Goal: Task Accomplishment & Management: Manage account settings

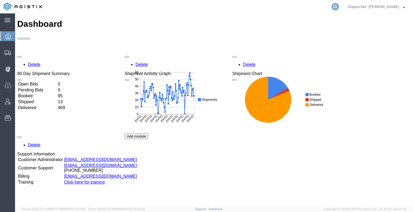
click at [331, 7] on form at bounding box center [335, 6] width 9 height 13
click at [336, 8] on icon at bounding box center [335, 7] width 8 height 8
type input "56489038"
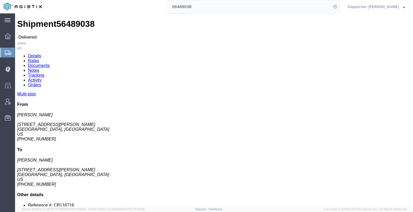
click link "Notes"
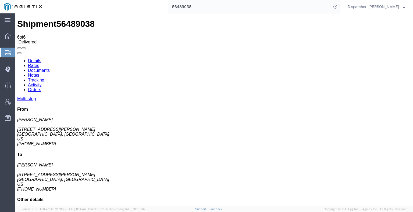
click at [50, 68] on link "Documents" at bounding box center [39, 70] width 22 height 5
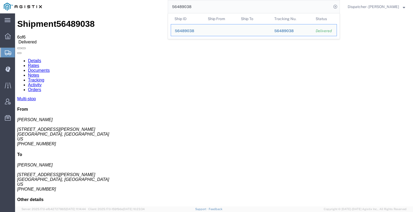
drag, startPoint x: 213, startPoint y: 11, endPoint x: 162, endPoint y: 13, distance: 51.6
click at [162, 13] on div "56489038 Ship ID Ship From Ship To Tracking Nu. Status Ship ID 56489038 Ship Fr…" at bounding box center [193, 6] width 294 height 13
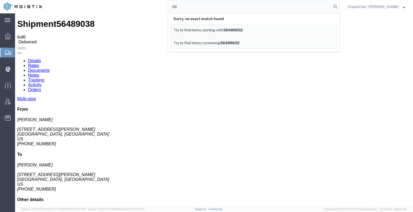
type input "5"
type input "56489052"
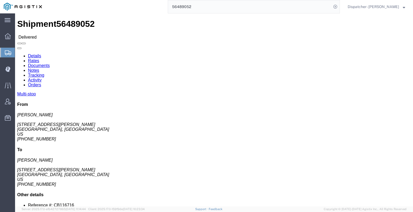
click link "Notes"
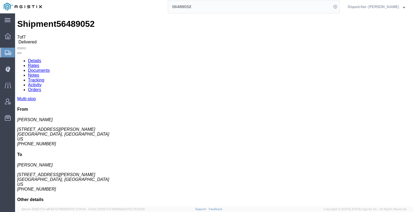
click at [50, 68] on link "Documents" at bounding box center [39, 70] width 22 height 5
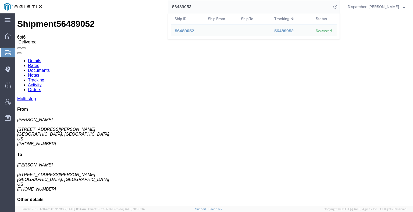
drag, startPoint x: 198, startPoint y: 8, endPoint x: 142, endPoint y: 9, distance: 56.1
click at [143, 9] on div "56489052 Ship ID Ship From Ship To Tracking Nu. Status Ship ID 56489052 Ship Fr…" at bounding box center [193, 6] width 294 height 13
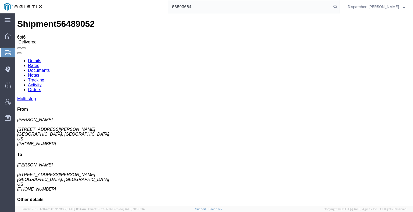
type input "56503684"
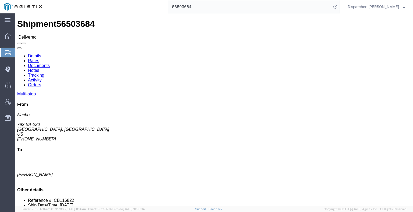
click link "Notes"
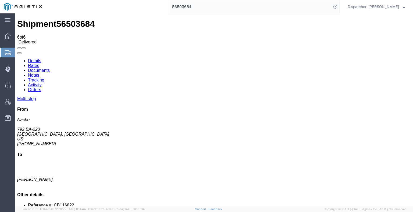
click at [44, 78] on link "Tracking" at bounding box center [36, 80] width 16 height 5
click at [17, 59] on icon at bounding box center [17, 59] width 0 height 0
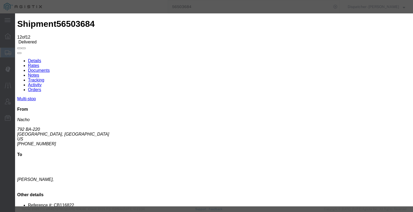
type input "12:35 PM"
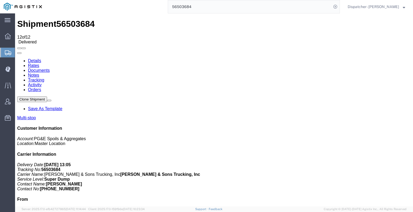
click at [39, 73] on link "Notes" at bounding box center [33, 75] width 11 height 5
click at [50, 68] on link "Documents" at bounding box center [39, 70] width 22 height 5
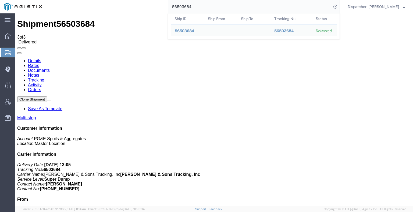
drag, startPoint x: 201, startPoint y: 6, endPoint x: 134, endPoint y: 10, distance: 67.5
click at [135, 10] on div "56503684 Ship ID Ship From Ship To Tracking Nu. Status Ship ID 56503684 Ship Fr…" at bounding box center [193, 6] width 294 height 13
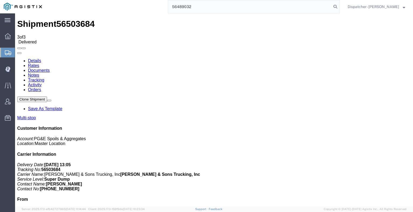
type input "56489032"
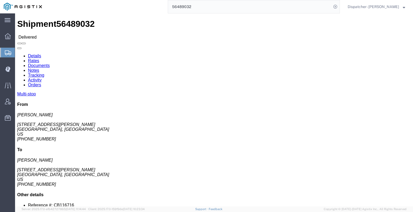
click link "Notes"
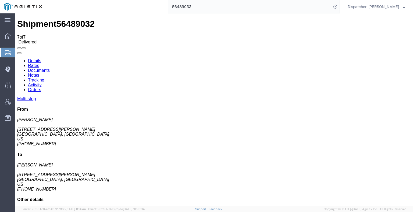
click at [44, 78] on link "Tracking" at bounding box center [36, 80] width 16 height 5
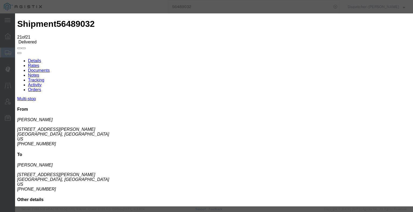
drag, startPoint x: 150, startPoint y: 112, endPoint x: 162, endPoint y: 113, distance: 12.4
type input "[DATE]"
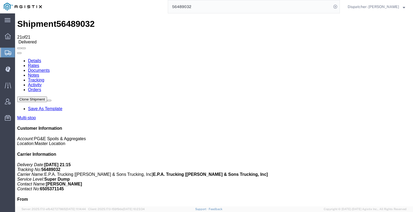
click at [39, 73] on link "Notes" at bounding box center [33, 75] width 11 height 5
click at [50, 68] on link "Documents" at bounding box center [39, 70] width 22 height 5
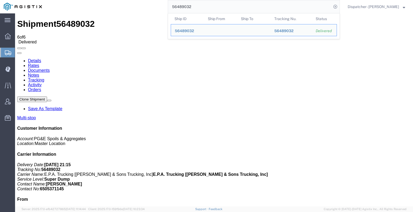
click at [158, 10] on div "56489032 Ship ID Ship From Ship To Tracking Nu. Status Ship ID 56489032 Ship Fr…" at bounding box center [193, 6] width 294 height 13
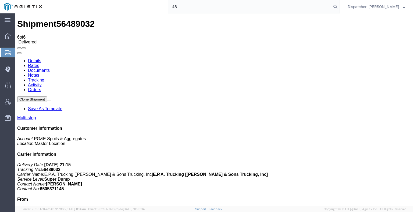
type input "4"
type input "56515361"
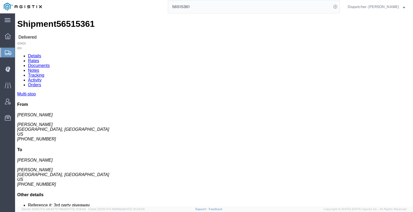
click link "Notes"
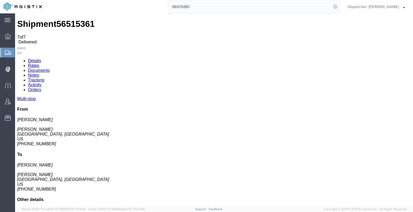
click at [50, 68] on link "Documents" at bounding box center [39, 70] width 22 height 5
click at [44, 78] on link "Tracking" at bounding box center [36, 80] width 16 height 5
click at [17, 59] on icon at bounding box center [17, 59] width 0 height 0
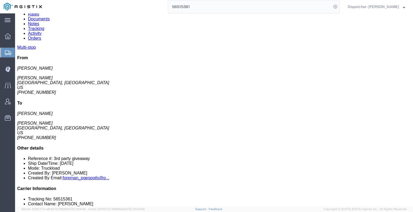
scroll to position [73, 0]
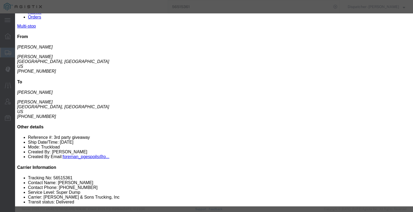
type input "8:00 AM"
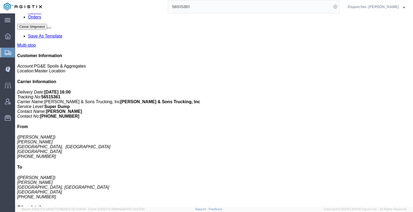
click at [39, 5] on link "Notes" at bounding box center [33, 2] width 11 height 5
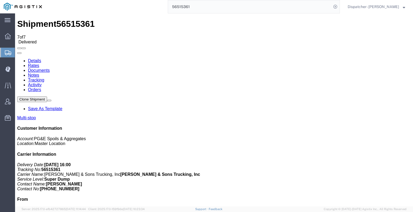
click at [50, 68] on link "Documents" at bounding box center [39, 70] width 22 height 5
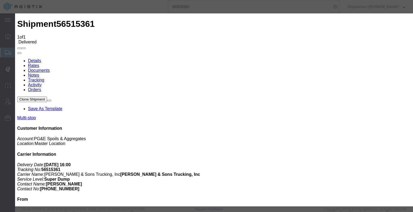
type input "C:\fakepath\56515361trktag.pdf"
select select
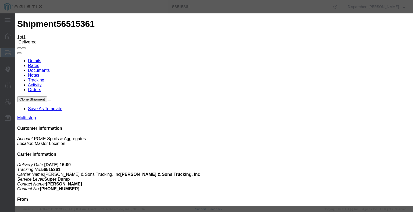
select select
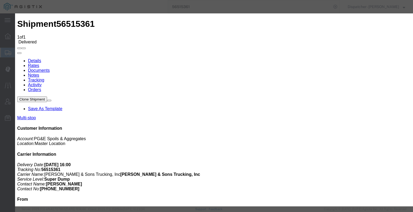
type input "C:\fakepath\56515361trktag.pdf"
select select
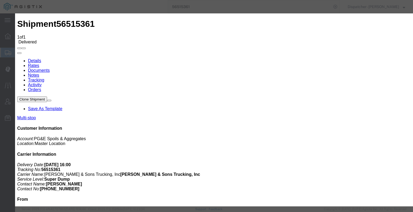
select select
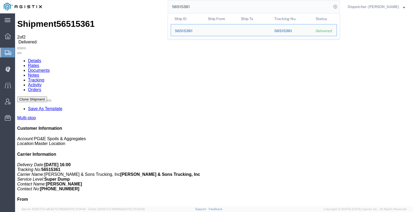
drag, startPoint x: 189, startPoint y: 7, endPoint x: 163, endPoint y: 5, distance: 26.4
click at [163, 5] on div "56515361 Ship ID Ship From Ship To Tracking Nu. Status Ship ID 56515361 Ship Fr…" at bounding box center [193, 6] width 294 height 13
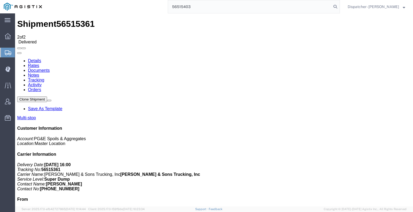
type input "56515403"
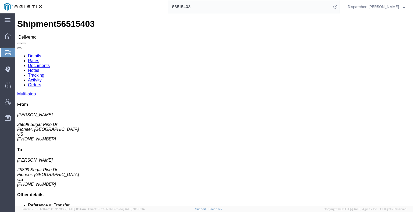
click link "Notes"
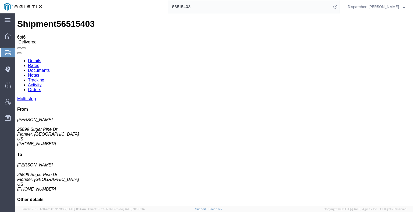
click at [50, 68] on link "Documents" at bounding box center [39, 70] width 22 height 5
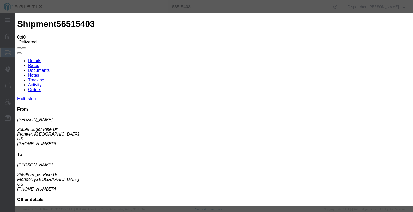
type input "C:\fakepath\56515403trktag.pdf"
select select
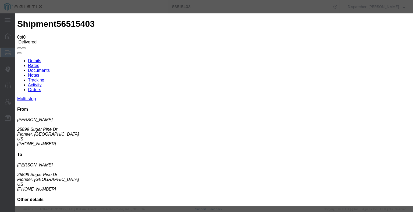
select select
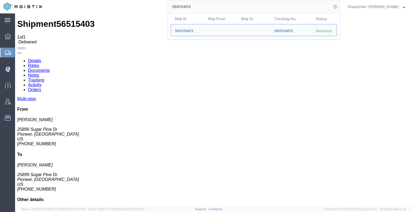
drag, startPoint x: 195, startPoint y: 8, endPoint x: 122, endPoint y: 13, distance: 72.4
click at [122, 13] on div "56515403 Ship ID Ship From Ship To Tracking Nu. Status Ship ID 56515403 Ship Fr…" at bounding box center [193, 6] width 294 height 13
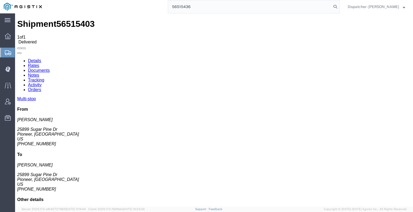
type input "56515436"
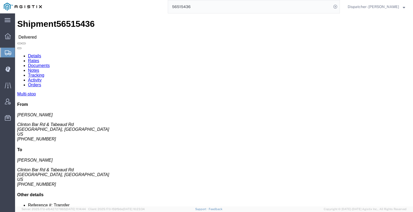
drag, startPoint x: 93, startPoint y: 35, endPoint x: 78, endPoint y: 22, distance: 20.2
click link "Notes"
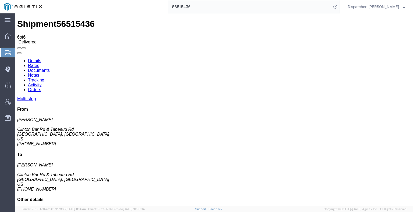
click at [50, 68] on link "Documents" at bounding box center [39, 70] width 22 height 5
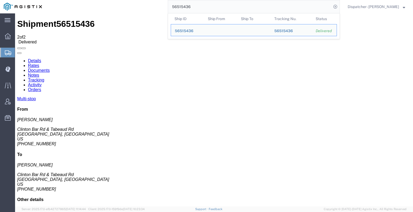
drag, startPoint x: 204, startPoint y: 3, endPoint x: 141, endPoint y: 13, distance: 63.9
click at [142, 13] on div "56515436 Ship ID Ship From Ship To Tracking Nu. Status Ship ID 56515436 Ship Fr…" at bounding box center [193, 6] width 294 height 13
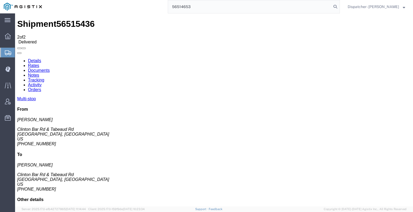
type input "56514653"
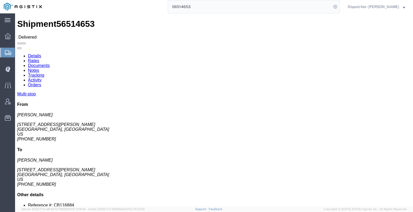
click link "Notes"
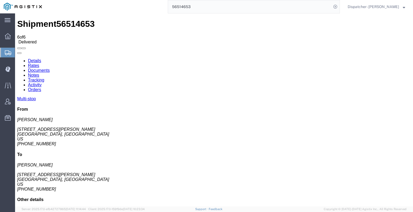
click at [50, 68] on link "Documents" at bounding box center [39, 70] width 22 height 5
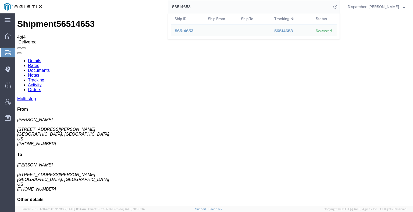
drag, startPoint x: 199, startPoint y: 10, endPoint x: 160, endPoint y: 7, distance: 38.8
click at [160, 7] on div "56514653 Ship ID Ship From Ship To Tracking Nu. Status Ship ID 56514653 Ship Fr…" at bounding box center [193, 6] width 294 height 13
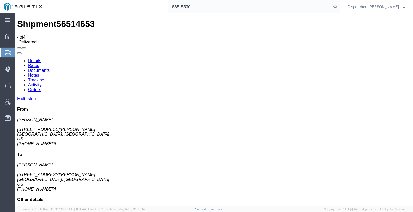
type input "56515530"
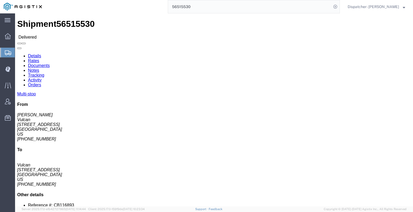
click link "Notes"
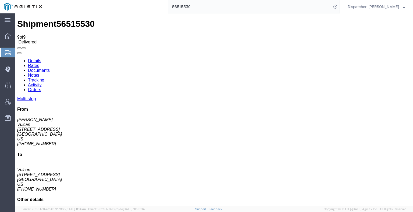
click at [50, 68] on link "Documents" at bounding box center [39, 70] width 22 height 5
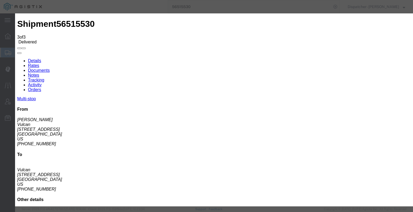
type input "C:\fakepath\56515530trktag.pdf"
select select
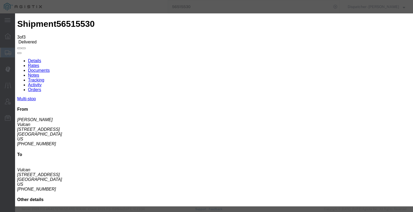
select select
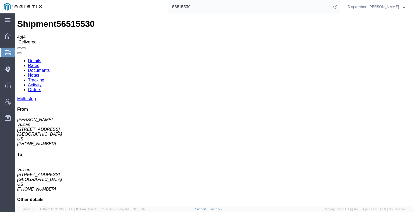
drag, startPoint x: 198, startPoint y: 9, endPoint x: 118, endPoint y: -6, distance: 81.3
click at [118, 0] on html "main_menu Created with Sketch. Collapse Menu Dashboard Shipments Create Shipmen…" at bounding box center [206, 106] width 413 height 212
type input "56515576"
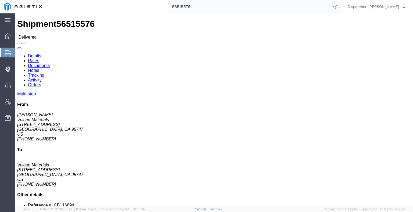
drag, startPoint x: 99, startPoint y: 33, endPoint x: 83, endPoint y: 20, distance: 20.9
click link "Notes"
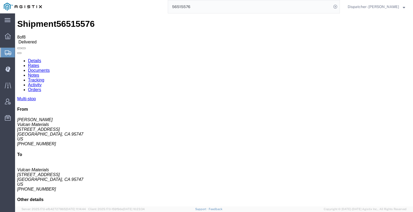
click at [50, 68] on link "Documents" at bounding box center [39, 70] width 22 height 5
click at [44, 78] on link "Tracking" at bounding box center [36, 80] width 16 height 5
drag, startPoint x: 301, startPoint y: 36, endPoint x: 305, endPoint y: 42, distance: 6.7
click at [17, 59] on icon at bounding box center [17, 59] width 0 height 0
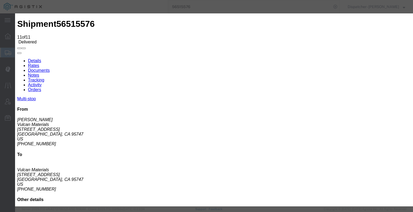
type input "[DATE]"
type input "6:00 AM"
type input "[DATE]"
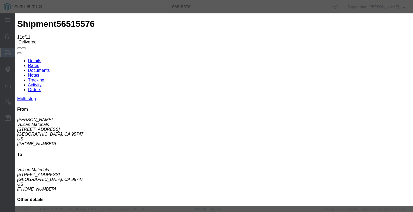
type input "12:35 PM"
select select "BREAKSTART"
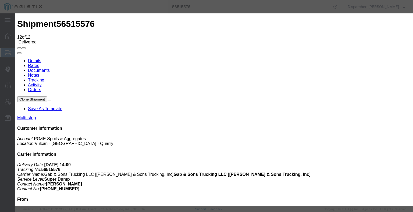
type input "[DATE]"
type input "6:00 AM"
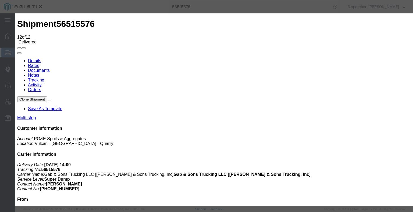
type input "[DATE]"
type input "1:05 PM"
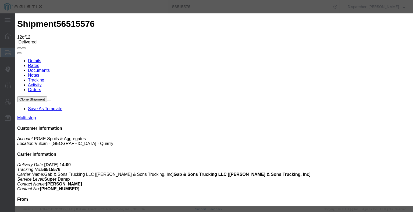
select select "BREAKSTOP"
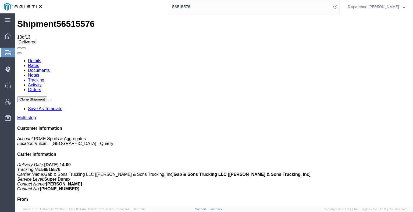
drag, startPoint x: 112, startPoint y: 51, endPoint x: 97, endPoint y: 37, distance: 20.2
click at [39, 73] on link "Notes" at bounding box center [33, 75] width 11 height 5
click at [50, 68] on link "Documents" at bounding box center [39, 70] width 22 height 5
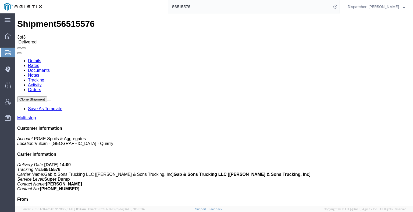
drag, startPoint x: 199, startPoint y: 12, endPoint x: 131, endPoint y: 4, distance: 68.4
click at [131, 4] on div "56515576" at bounding box center [193, 6] width 294 height 13
type input "56501787"
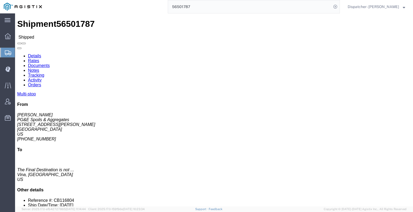
click link "Tracking"
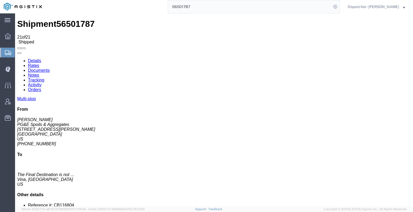
click at [17, 59] on icon at bounding box center [17, 59] width 0 height 0
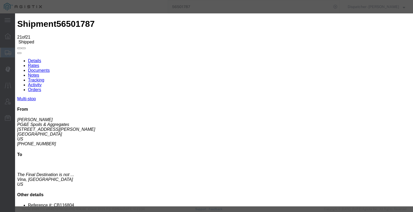
type input "[DATE]"
type input "6:00 AM"
type input "[DATE]"
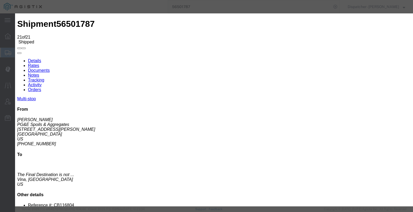
type input "7:30 PM"
select select "BREAKSTART"
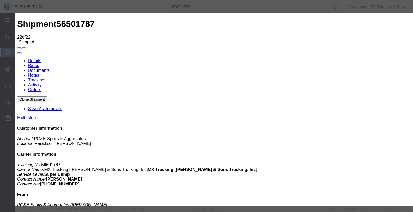
type input "[DATE]"
type input "6:00 AM"
type input "[DATE]"
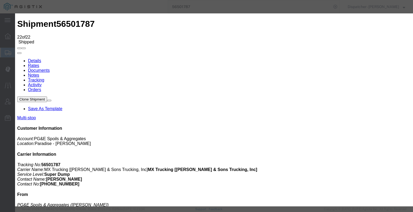
type input "8:00 PM"
select select "BREAKSTOP"
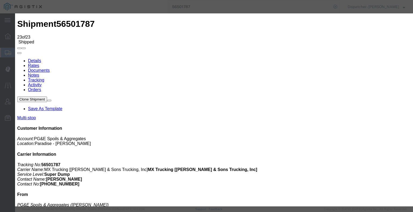
type input "[DATE]"
type input "6:00 AM"
type input "[DATE]"
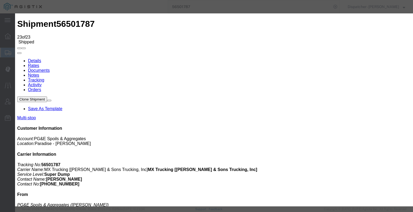
type input "9:00 PM"
drag, startPoint x: 187, startPoint y: 77, endPoint x: 185, endPoint y: 80, distance: 3.4
select select "DELIVRED"
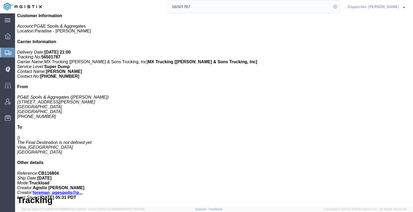
scroll to position [198, 0]
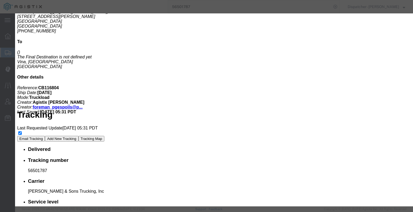
type input "4:00 AM"
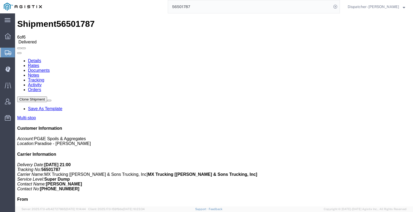
click at [50, 68] on link "Documents" at bounding box center [39, 70] width 22 height 5
checkbox input "true"
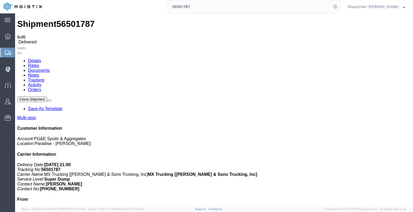
checkbox input "true"
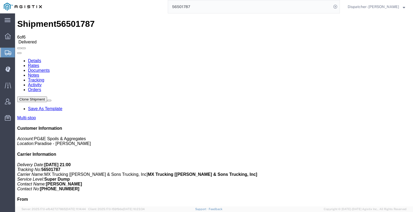
drag, startPoint x: 21, startPoint y: 96, endPoint x: 30, endPoint y: 90, distance: 10.1
checkbox input "true"
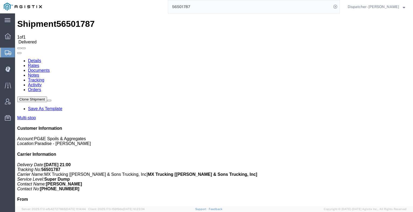
drag, startPoint x: 343, startPoint y: 110, endPoint x: 346, endPoint y: 77, distance: 32.6
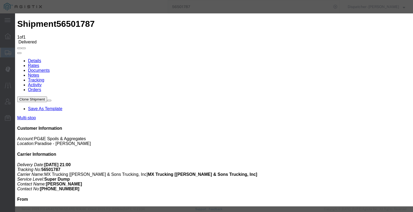
type input "C:\fakepath\56501787trktag.pdf"
select select
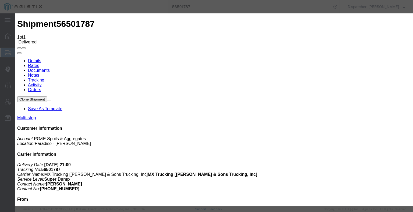
select select
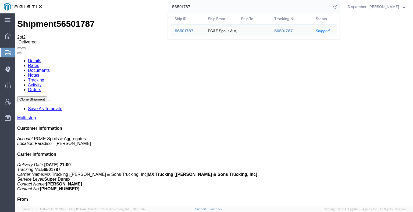
drag, startPoint x: 200, startPoint y: 4, endPoint x: 144, endPoint y: 1, distance: 55.7
click at [168, 2] on input "56501787" at bounding box center [249, 6] width 163 height 13
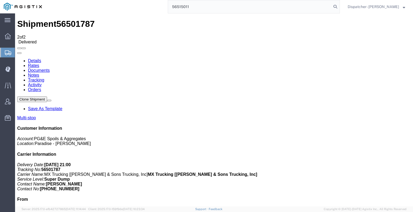
type input "56515011"
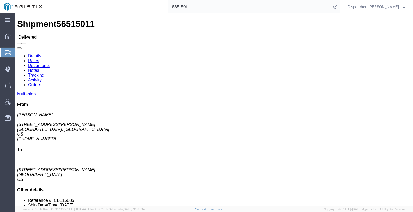
click link "Notes"
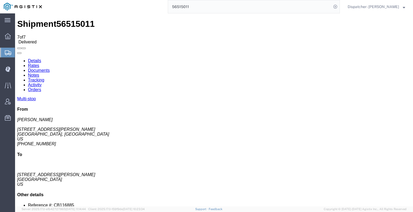
click at [50, 68] on link "Documents" at bounding box center [39, 70] width 22 height 5
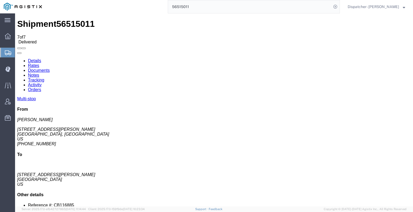
drag, startPoint x: 195, startPoint y: 8, endPoint x: 148, endPoint y: 12, distance: 47.5
click at [159, 9] on div "56515011" at bounding box center [193, 6] width 294 height 13
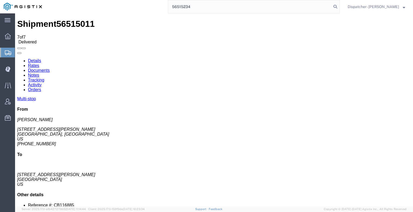
type input "56515234"
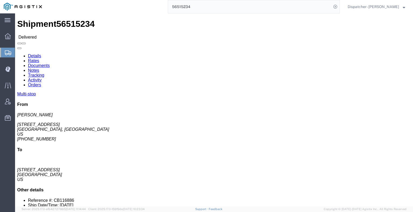
click link "Notes"
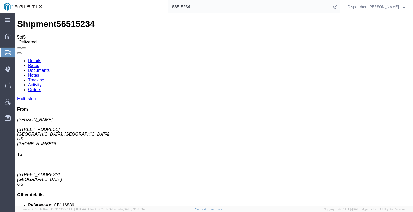
click at [50, 68] on link "Documents" at bounding box center [39, 70] width 22 height 5
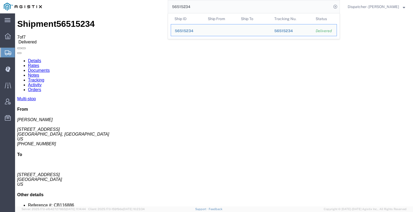
drag, startPoint x: 195, startPoint y: 9, endPoint x: 164, endPoint y: 8, distance: 30.6
click at [168, 9] on input "56515234" at bounding box center [249, 6] width 163 height 13
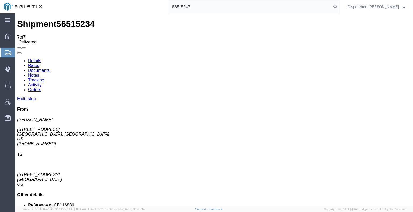
type input "56515247"
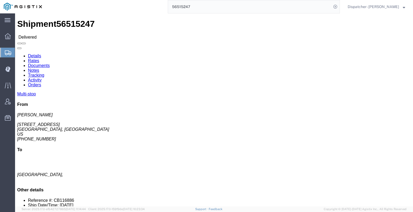
click link "Notes"
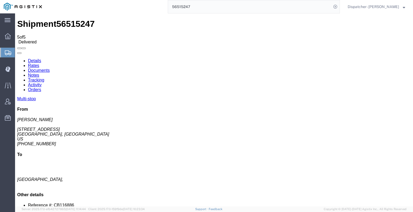
click at [50, 68] on link "Documents" at bounding box center [39, 70] width 22 height 5
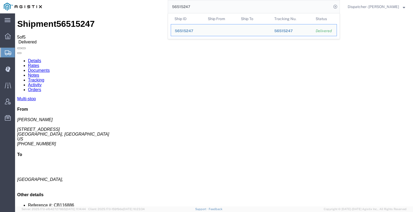
drag, startPoint x: 192, startPoint y: 4, endPoint x: 153, endPoint y: 5, distance: 39.5
click at [156, 5] on div "56515247 Ship ID Ship From Ship To Tracking Nu. Status Ship ID 56515247 Ship Fr…" at bounding box center [193, 6] width 294 height 13
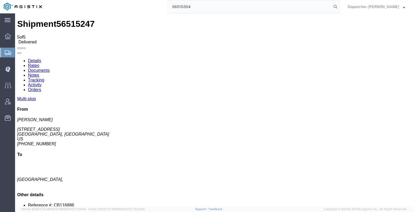
type input "56515354"
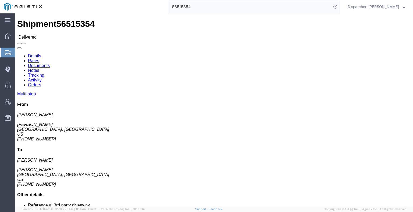
click link "Notes"
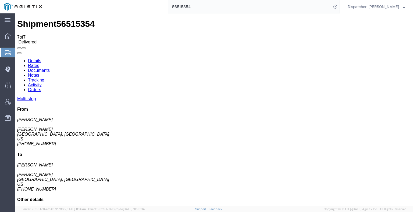
click at [50, 68] on link "Documents" at bounding box center [39, 70] width 22 height 5
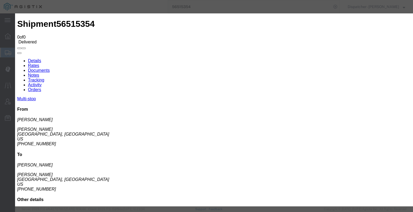
type input "C:\fakepath\56515354trktag.pdf"
select select
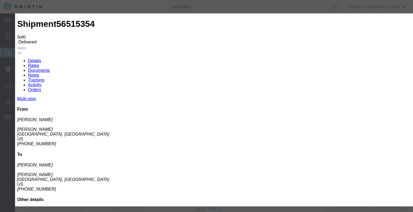
select select
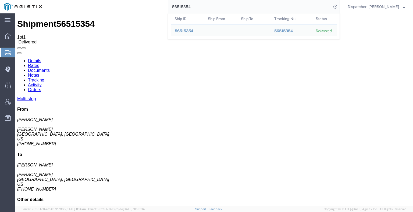
drag, startPoint x: 165, startPoint y: 6, endPoint x: 147, endPoint y: 9, distance: 18.6
click at [158, 7] on div "56515354 Ship ID Ship From Ship To Tracking Nu. Status Ship ID 56515354 Ship Fr…" at bounding box center [193, 6] width 294 height 13
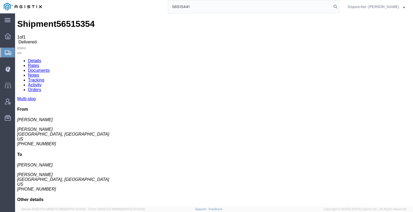
type input "56515441"
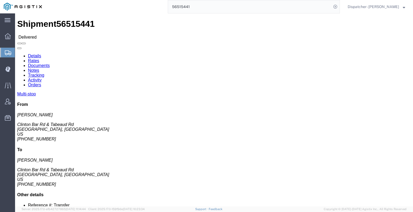
click link "Notes"
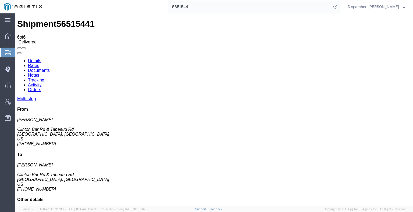
click at [50, 68] on link "Documents" at bounding box center [39, 70] width 22 height 5
click at [163, 8] on div "56515441" at bounding box center [193, 6] width 294 height 13
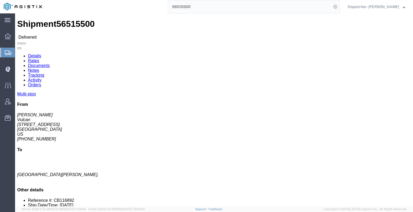
click link "Notes"
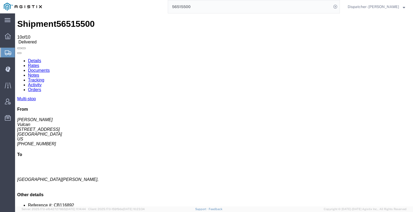
click at [50, 68] on link "Documents" at bounding box center [39, 70] width 22 height 5
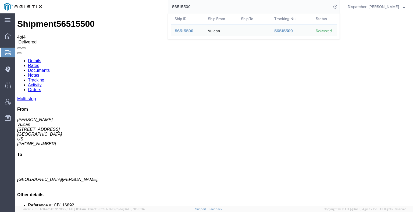
drag, startPoint x: 239, startPoint y: 19, endPoint x: 127, endPoint y: 17, distance: 111.8
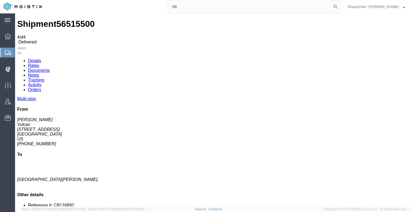
type input "5"
type input "56515610"
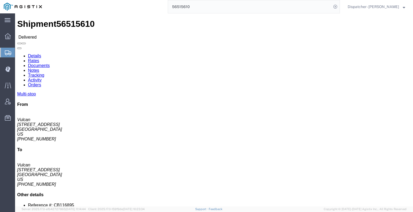
click link "Notes"
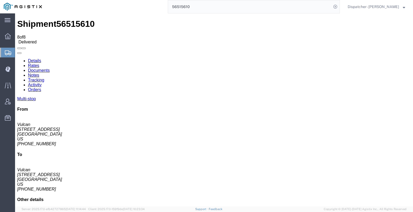
click at [50, 68] on link "Documents" at bounding box center [39, 70] width 22 height 5
drag, startPoint x: 28, startPoint y: 139, endPoint x: 37, endPoint y: 135, distance: 9.4
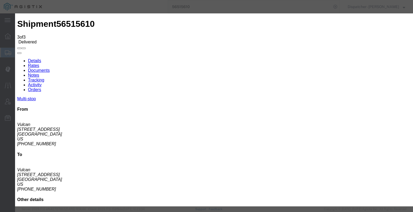
type input "C:\fakepath\56515610trktag.pdf"
select select
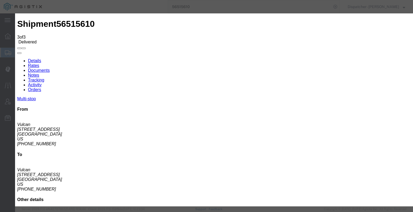
select select
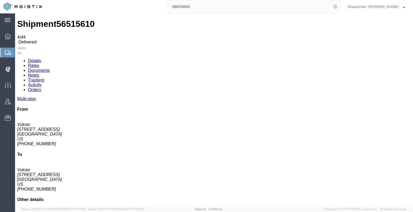
drag, startPoint x: 188, startPoint y: 6, endPoint x: 151, endPoint y: -1, distance: 37.1
click at [151, 0] on html "main_menu Created with Sketch. Collapse Menu Dashboard Shipments Create Shipmen…" at bounding box center [206, 106] width 413 height 212
type input "56515526"
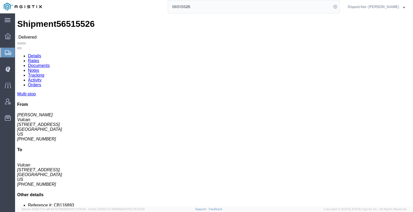
click link "Notes"
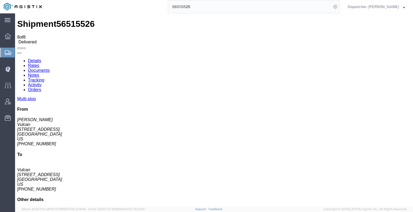
click at [50, 68] on link "Documents" at bounding box center [39, 70] width 22 height 5
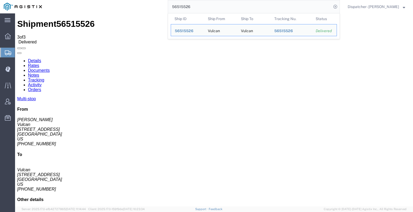
drag, startPoint x: 213, startPoint y: 22, endPoint x: 152, endPoint y: 14, distance: 61.2
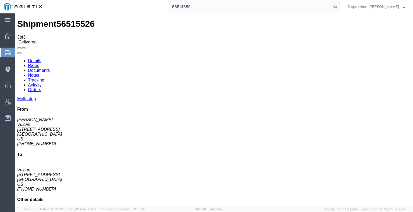
type input "56514680"
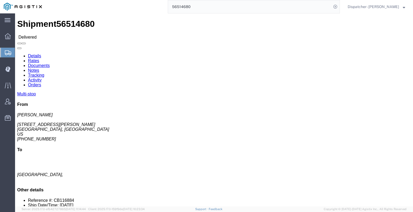
click link "Notes"
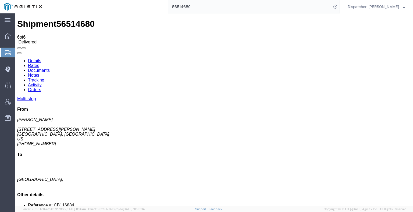
click at [50, 68] on link "Documents" at bounding box center [39, 70] width 22 height 5
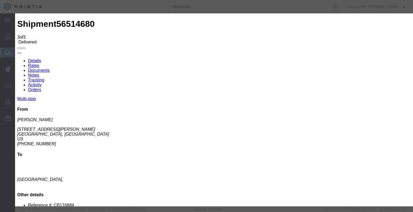
type input "C:\fakepath\56514680trktag.pdf"
select select
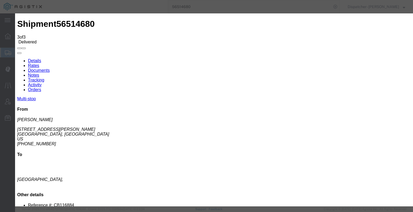
select select
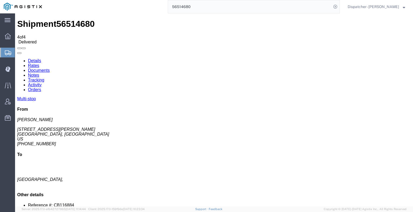
drag, startPoint x: 186, startPoint y: 8, endPoint x: 154, endPoint y: 6, distance: 32.3
click at [165, 6] on div "56514680" at bounding box center [193, 6] width 294 height 13
type input "56514672"
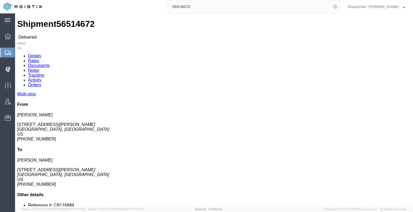
click link "Notes"
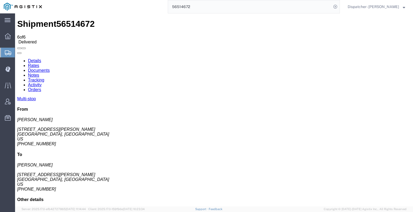
click at [50, 68] on link "Documents" at bounding box center [39, 70] width 22 height 5
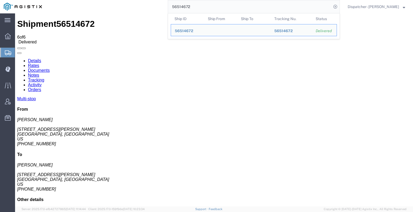
drag, startPoint x: 197, startPoint y: 10, endPoint x: 150, endPoint y: 4, distance: 47.4
click at [150, 4] on div "56514672 Ship ID Ship From Ship To Tracking Nu. Status Ship ID 56514672 Ship Fr…" at bounding box center [193, 6] width 294 height 13
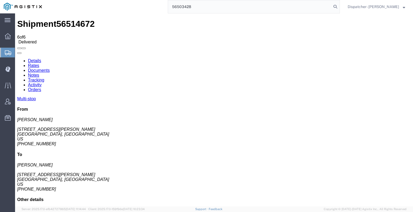
type input "56503428"
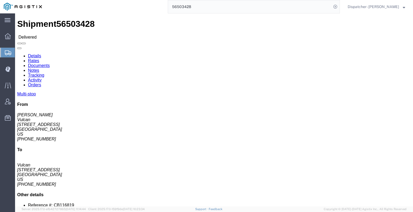
click link "Notes"
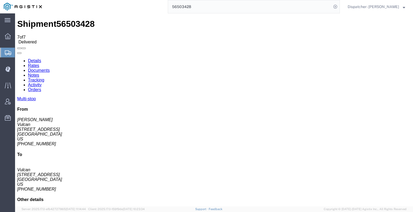
click at [50, 68] on link "Documents" at bounding box center [39, 70] width 22 height 5
click at [44, 78] on link "Tracking" at bounding box center [36, 80] width 16 height 5
click at [17, 59] on link at bounding box center [17, 59] width 0 height 0
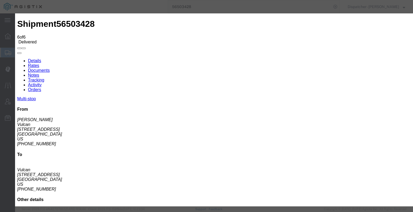
type input "[DATE]"
type input "6:00 AM"
type input "[DATE]"
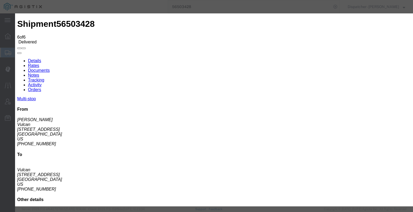
type input "3:00 PM"
select select "BREAKSTART"
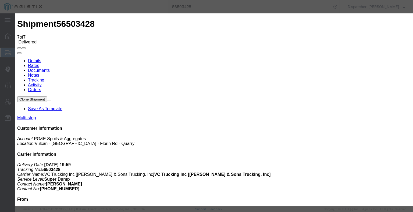
type input "[DATE]"
type input "6:00 AM"
drag, startPoint x: 150, startPoint y: 108, endPoint x: 158, endPoint y: 101, distance: 10.6
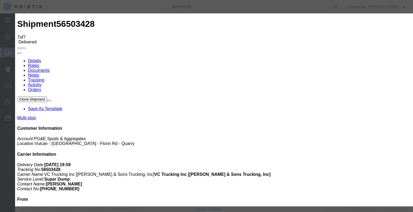
type input "[DATE]"
type input "3:30 PM"
select select "BREAKSTOP"
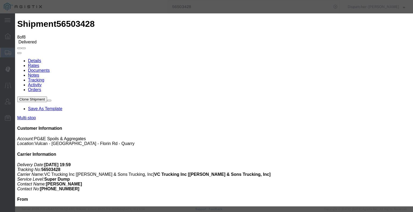
type input "6:00 AM"
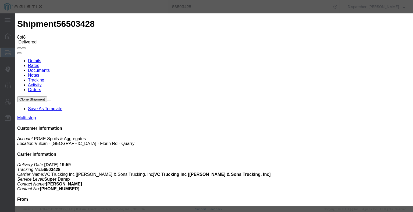
type input "8:00 PM"
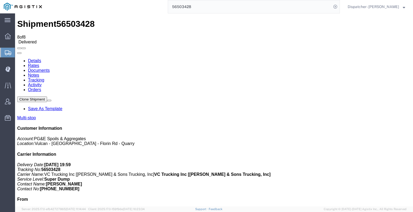
click at [39, 73] on link "Notes" at bounding box center [33, 75] width 11 height 5
click at [50, 68] on link "Documents" at bounding box center [39, 70] width 22 height 5
drag, startPoint x: 345, startPoint y: 110, endPoint x: 347, endPoint y: 104, distance: 6.0
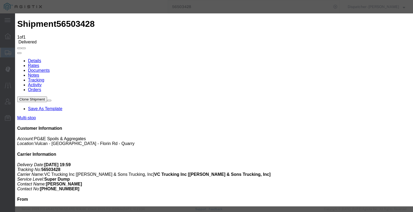
type input "C:\fakepath\56503428trktag.pdf"
select select
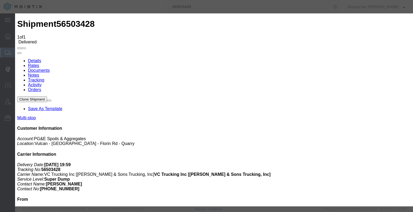
select select
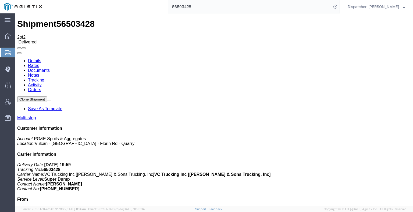
drag, startPoint x: 208, startPoint y: 25, endPoint x: 139, endPoint y: 19, distance: 69.8
type input "56514685"
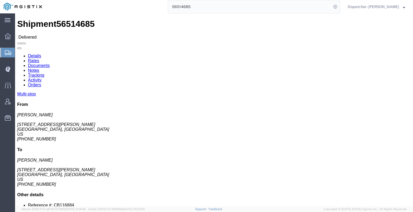
click link "Notes"
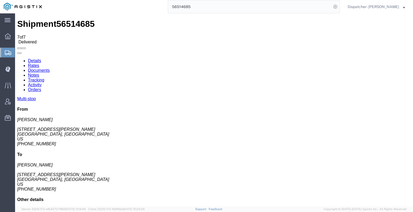
click at [44, 78] on link "Tracking" at bounding box center [36, 80] width 16 height 5
click at [17, 59] on icon at bounding box center [17, 59] width 0 height 0
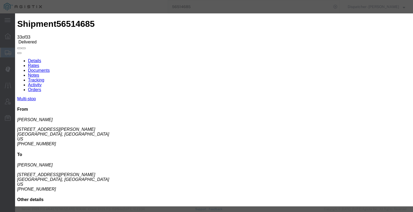
drag, startPoint x: 121, startPoint y: 118, endPoint x: 126, endPoint y: 118, distance: 5.1
type input "[DATE]"
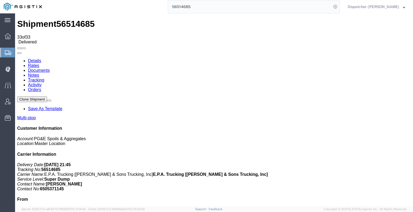
click at [39, 73] on link "Notes" at bounding box center [33, 75] width 11 height 5
click at [50, 68] on link "Documents" at bounding box center [39, 70] width 22 height 5
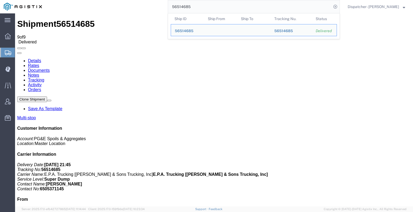
drag, startPoint x: 196, startPoint y: 11, endPoint x: 122, endPoint y: 4, distance: 73.6
click at [122, 4] on div "56514685 Ship ID Ship From Ship To Tracking Nu. Status Ship ID 56514685 Ship Fr…" at bounding box center [193, 6] width 294 height 13
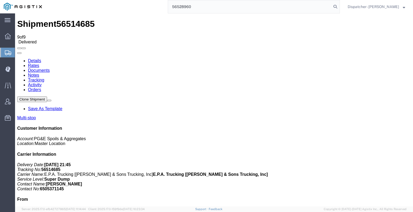
type input "56528960"
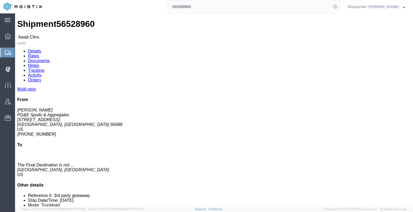
click link "Tracking"
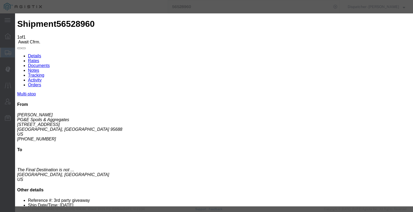
type input "[DATE]"
type input "6:00 AM"
type input "[DATE]"
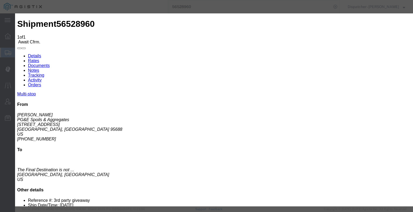
type input "7:00 AM"
select select "ARVPULOC"
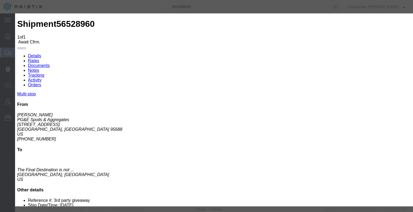
select select "{"pickupDeliveryInfoId": "122346928","pickupOrDelivery": "P","stopNum": "1","lo…"
select select "CA"
type input "[GEOGRAPHIC_DATA]"
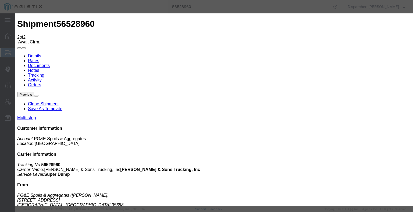
type input "[DATE]"
type input "6:00 AM"
type input "[DATE]"
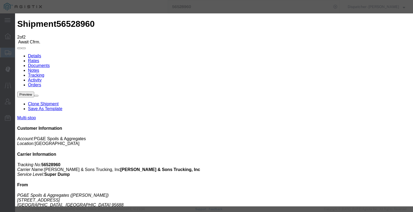
type input "2:30 PM"
drag, startPoint x: 151, startPoint y: 78, endPoint x: 150, endPoint y: 81, distance: 2.7
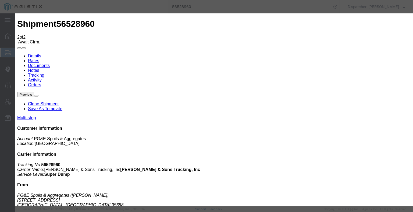
select select "DPTDLVLOC"
select select "{"pickupDeliveryInfoId": "122346929","pickupOrDelivery": "D","stopNum": "2","lo…"
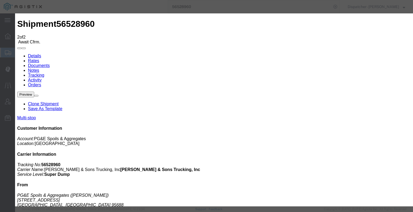
select select "CA"
type input "Woodland"
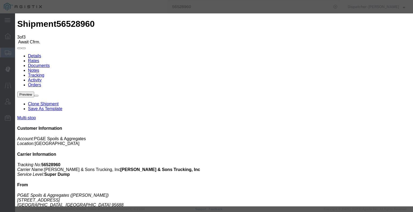
type input "[DATE]"
type input "6:00 AM"
type input "[DATE]"
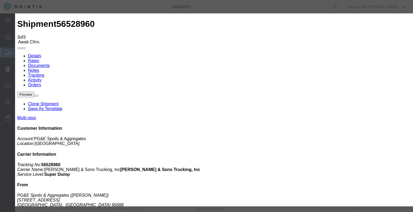
type input "3:00 PM"
select select "DELIVRED"
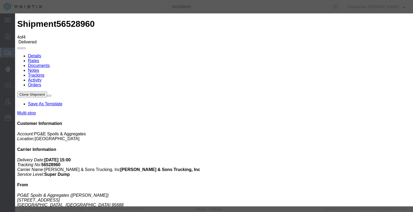
type input "[DATE]"
type input "6:00 AM"
type input "[DATE]"
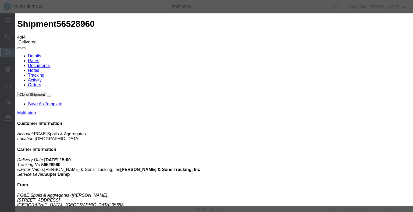
type input "12:30 PM"
select select "BREAKSTART"
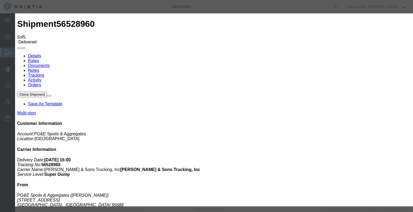
type input "[DATE]"
type input "6:00 AM"
type input "[DATE]"
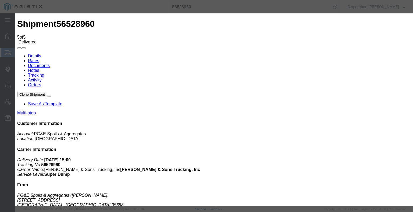
type input "1:00 PM"
select select "BREAKSTOP"
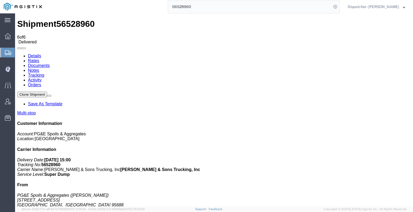
click at [39, 68] on link "Notes" at bounding box center [33, 70] width 11 height 5
click at [50, 63] on link "Documents" at bounding box center [39, 65] width 22 height 5
drag, startPoint x: 33, startPoint y: 138, endPoint x: 40, endPoint y: 132, distance: 8.2
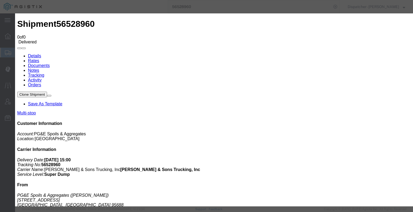
type input "C:\fakepath\56528960trktag.pdf"
select select
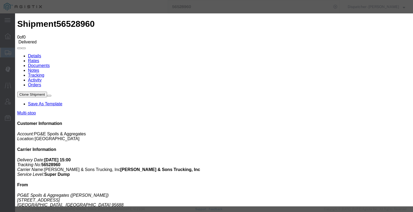
select select
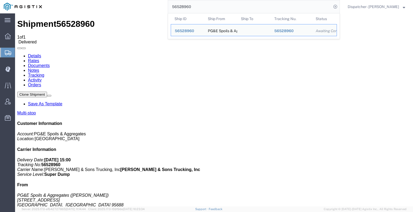
drag, startPoint x: 211, startPoint y: 9, endPoint x: 127, endPoint y: 10, distance: 83.8
click at [129, 10] on div "56528960 Ship ID Ship From Ship To Tracking Nu. Status Ship ID 56528960 Ship Fr…" at bounding box center [193, 6] width 294 height 13
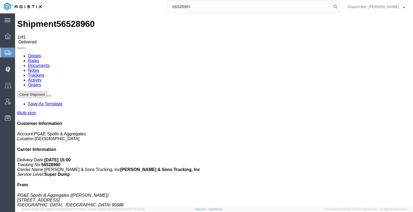
type input "56528961"
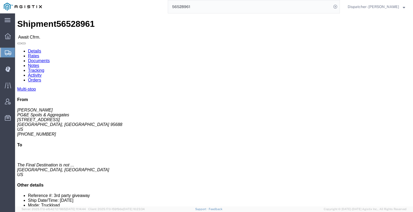
click link "Tracking"
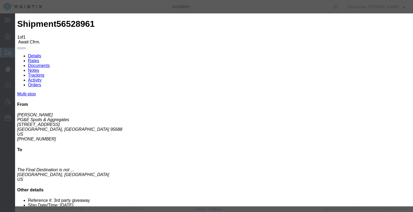
type input "[DATE]"
type input "6:00 AM"
type input "[DATE]"
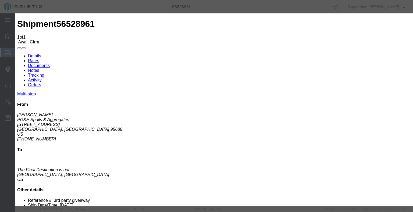
type input "7:00 AM"
select select "ARVPULOC"
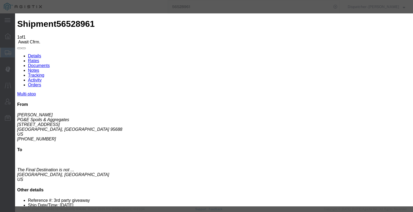
select select "{"pickupDeliveryInfoId": "122346931","pickupOrDelivery": "P","stopNum": "1","lo…"
select select "CA"
type input "[GEOGRAPHIC_DATA]"
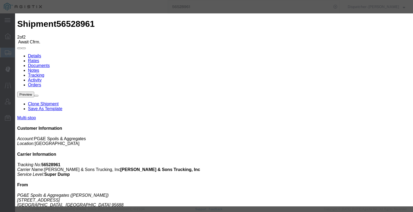
type input "[DATE]"
type input "6:00 AM"
type input "[DATE]"
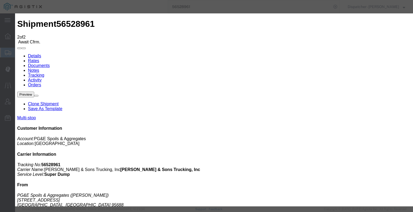
type input "3:00 PM"
select select "DPTDLVLOC"
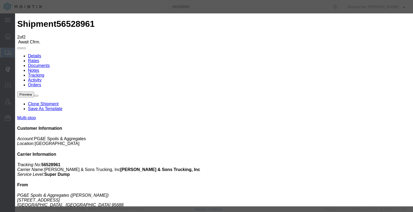
drag, startPoint x: 272, startPoint y: 67, endPoint x: 273, endPoint y: 71, distance: 4.9
select select "{"pickupDeliveryInfoId": "122346932","pickupOrDelivery": "D","stopNum": "2","lo…"
select select "CA"
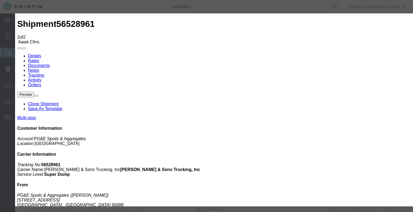
type input "Woodland"
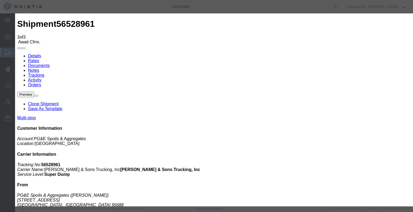
type input "[DATE]"
type input "6:00 AM"
drag, startPoint x: 127, startPoint y: 115, endPoint x: 147, endPoint y: 95, distance: 28.1
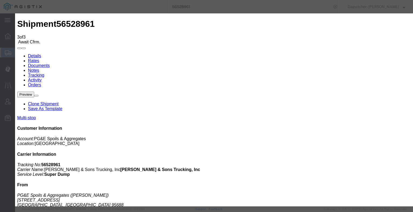
type input "[DATE]"
type input "12:00 PM"
select select "BREAKSTART"
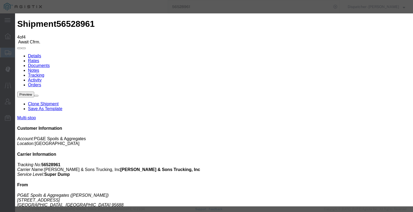
type input "[DATE]"
type input "6:00 AM"
type input "[DATE]"
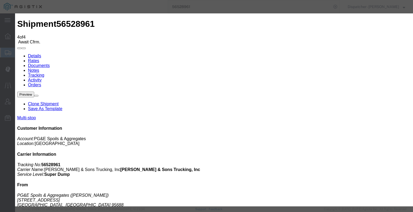
type input "12:30 PM"
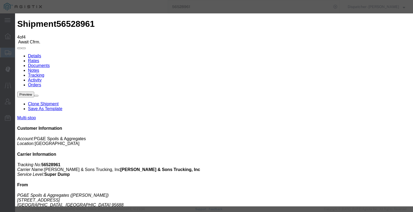
select select "BREAKSTOP"
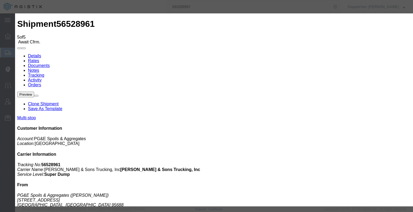
type input "[DATE]"
type input "6:00 AM"
type input "[DATE]"
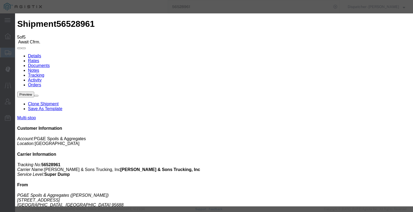
type input "3:30 PM"
select select "DELIVRED"
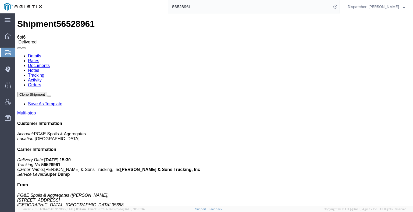
drag, startPoint x: 111, startPoint y: 47, endPoint x: 96, endPoint y: 34, distance: 20.2
click at [39, 68] on link "Notes" at bounding box center [33, 70] width 11 height 5
click at [50, 63] on link "Documents" at bounding box center [39, 65] width 22 height 5
drag, startPoint x: 219, startPoint y: 49, endPoint x: 176, endPoint y: 50, distance: 43.0
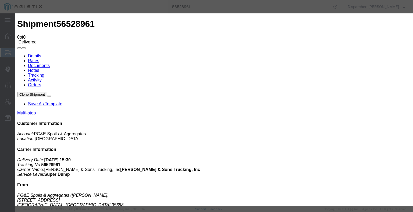
type input "C:\fakepath\56528961trktag.pdf"
select select
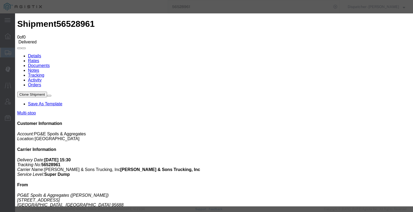
select select
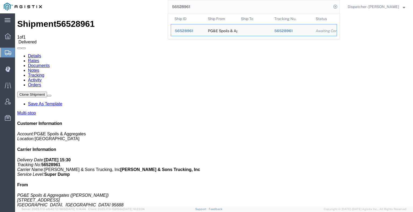
drag, startPoint x: 202, startPoint y: 26, endPoint x: 149, endPoint y: 19, distance: 53.3
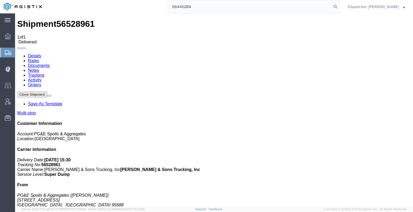
type input "56445284"
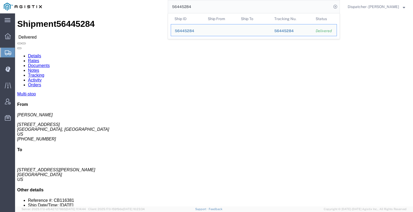
click link "Notes"
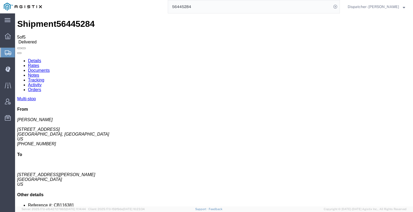
click at [50, 68] on link "Documents" at bounding box center [39, 70] width 22 height 5
click at [10, 68] on icon at bounding box center [7, 69] width 5 height 5
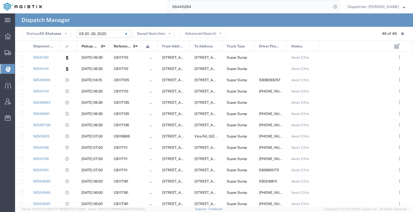
click at [90, 33] on input "08/20/2025 - 08/26/2025" at bounding box center [104, 34] width 54 height 8
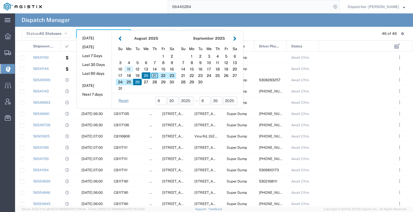
click at [126, 69] on div "11" at bounding box center [128, 69] width 9 height 6
type input "[DATE]"
type input "08/11/2025 - 08/11/2025"
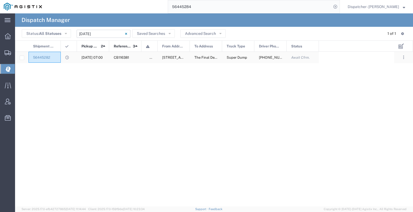
click at [58, 59] on div "56445282" at bounding box center [44, 57] width 32 height 11
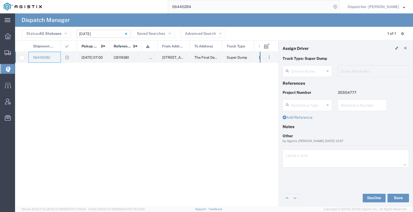
type input "Cameron Bowman"
type input "925-354-8560"
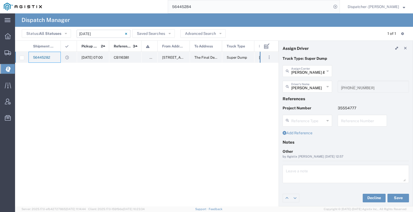
click at [45, 58] on link "56445282" at bounding box center [41, 58] width 17 height 4
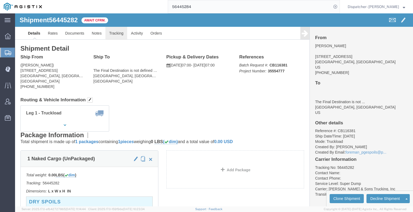
click link "Tracking"
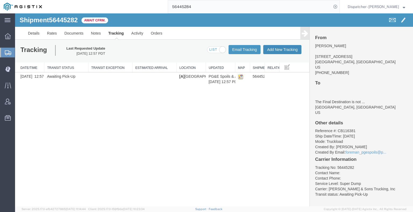
click at [277, 47] on button "Add New Tracking" at bounding box center [282, 49] width 38 height 9
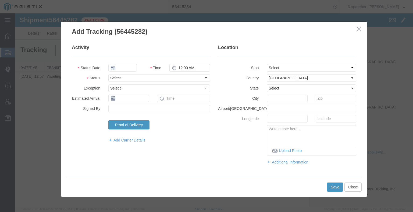
type input "[DATE]"
type input "6:00 AM"
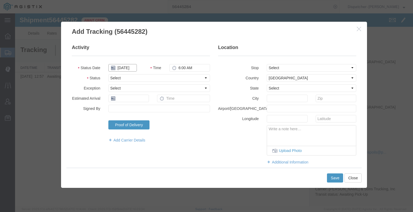
click at [126, 67] on input "[DATE]" at bounding box center [122, 68] width 28 height 8
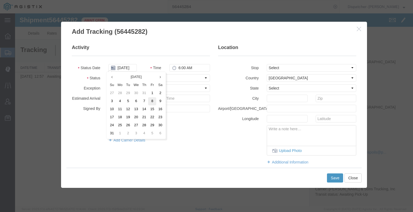
click at [149, 103] on td "8" at bounding box center [152, 102] width 8 height 8
type input "08/08/2025"
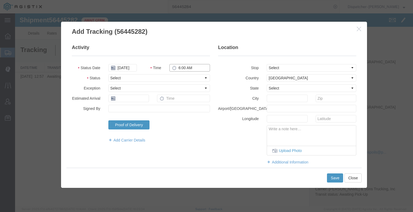
click at [187, 67] on input "6:00 AM" at bounding box center [189, 68] width 41 height 8
type input "7:00 AM"
click at [187, 77] on select "Select Arrival Notice Available Arrival Notice Imported Arrive at Delivery Loca…" at bounding box center [159, 78] width 102 height 8
select select "ARVPULOC"
click at [108, 74] on select "Select Arrival Notice Available Arrival Notice Imported Arrive at Delivery Loca…" at bounding box center [159, 78] width 102 height 8
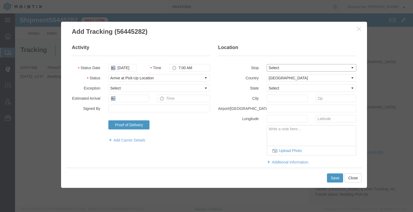
click at [272, 68] on select "Select From: 6400 Claim St, Placerville, CA, US To: The Final Destination is no…" at bounding box center [310, 68] width 89 height 8
select select "{"pickupDeliveryInfoId": "122176675","pickupOrDelivery": "P","stopNum": "1","lo…"
click at [266, 64] on select "Select From: 6400 Claim St, Placerville, CA, US To: The Final Destination is no…" at bounding box center [310, 68] width 89 height 8
select select "CA"
type input "Placerville"
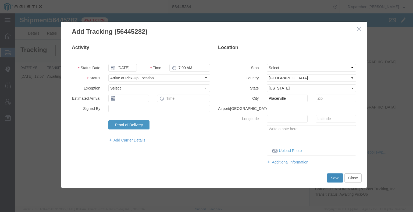
click at [335, 180] on button "Save" at bounding box center [335, 178] width 16 height 9
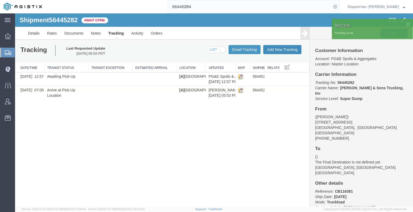
click at [282, 50] on button "Add New Tracking" at bounding box center [282, 49] width 38 height 9
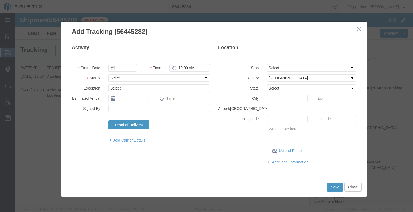
type input "[DATE]"
type input "6:00 AM"
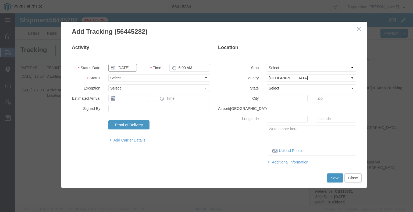
click at [124, 69] on input "[DATE]" at bounding box center [122, 68] width 28 height 8
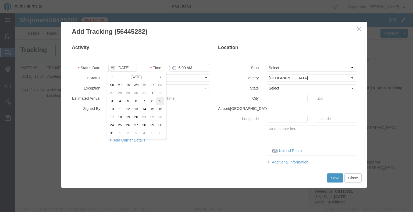
click at [157, 101] on td "9" at bounding box center [160, 102] width 8 height 8
click at [124, 68] on input "08/09/2025" at bounding box center [122, 68] width 28 height 8
click at [154, 102] on td "8" at bounding box center [154, 102] width 8 height 8
type input "08/08/2025"
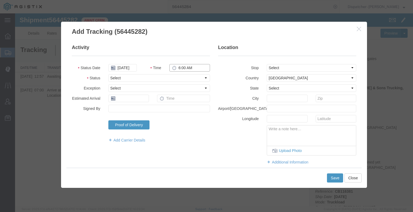
click at [183, 66] on input "6:00 AM" at bounding box center [189, 68] width 41 height 8
type input "5:30 PM"
click at [182, 78] on select "Select Arrival Notice Available Arrival Notice Imported Arrive at Delivery Loca…" at bounding box center [159, 78] width 102 height 8
select select "DELIVRED"
click at [108, 74] on select "Select Arrival Notice Available Arrival Notice Imported Arrive at Delivery Loca…" at bounding box center [159, 78] width 102 height 8
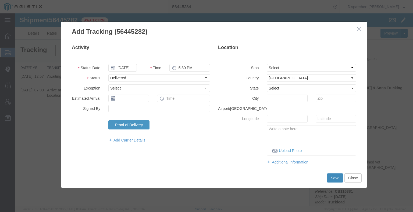
click at [330, 177] on button "Save" at bounding box center [335, 178] width 16 height 9
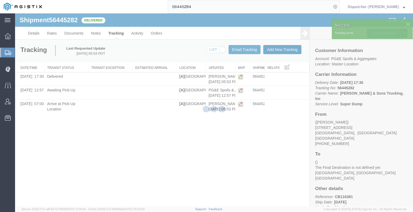
click at [287, 50] on button "Add New Tracking" at bounding box center [282, 49] width 38 height 9
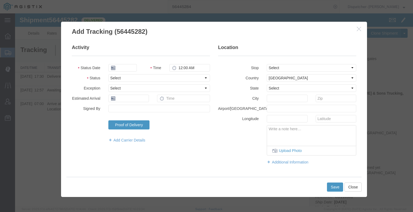
type input "[DATE]"
type input "6:00 AM"
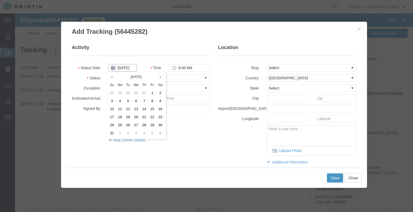
click at [124, 64] on input "[DATE]" at bounding box center [122, 68] width 28 height 8
click at [154, 102] on td "8" at bounding box center [152, 102] width 8 height 8
type input "08/08/2025"
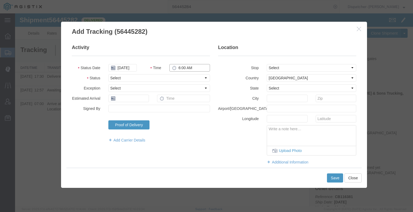
click at [180, 70] on input "6:00 AM" at bounding box center [189, 68] width 41 height 8
type input "12:30 PM"
click at [186, 78] on select "Select Arrival Notice Available Arrival Notice Imported Arrive at Delivery Loca…" at bounding box center [159, 78] width 102 height 8
select select "BREAKSTART"
click at [108, 74] on select "Select Arrival Notice Available Arrival Notice Imported Arrive at Delivery Loca…" at bounding box center [159, 78] width 102 height 8
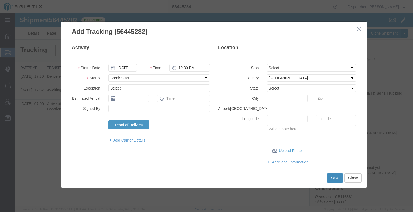
click at [330, 179] on button "Save" at bounding box center [335, 178] width 16 height 9
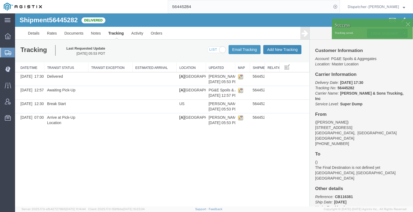
click at [278, 49] on button "Add New Tracking" at bounding box center [282, 49] width 38 height 9
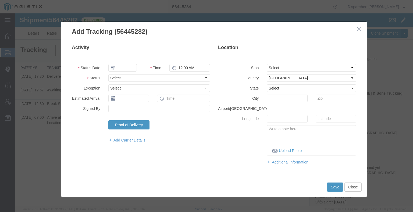
type input "[DATE]"
type input "6:00 AM"
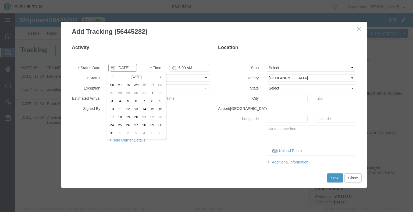
click at [124, 69] on input "[DATE]" at bounding box center [122, 68] width 28 height 8
click at [149, 103] on td "8" at bounding box center [152, 102] width 8 height 8
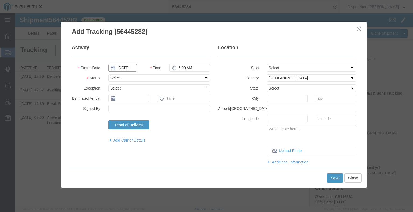
click at [122, 67] on input "08/08/2025" at bounding box center [122, 68] width 28 height 8
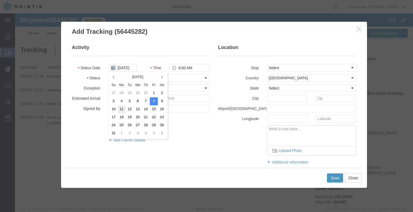
click at [120, 109] on td "11" at bounding box center [121, 110] width 8 height 8
type input "[DATE]"
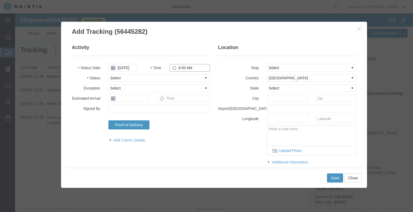
click at [189, 70] on input "6:00 AM" at bounding box center [189, 68] width 41 height 8
type input "1:00 PM"
click at [186, 78] on select "Select Arrival Notice Available Arrival Notice Imported Arrive at Delivery Loca…" at bounding box center [159, 78] width 102 height 8
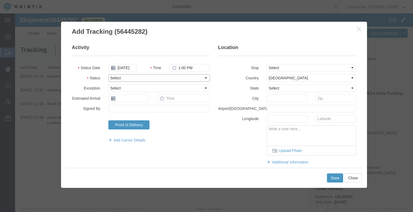
select select "BREAKSTOP"
click at [108, 74] on select "Select Arrival Notice Available Arrival Notice Imported Arrive at Delivery Loca…" at bounding box center [159, 78] width 102 height 8
click at [333, 178] on button "Save" at bounding box center [335, 178] width 16 height 9
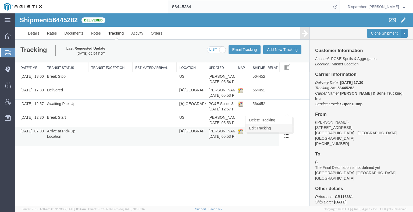
click at [282, 128] on link "Edit Tracking" at bounding box center [268, 128] width 46 height 8
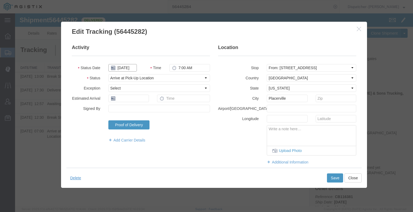
click at [133, 68] on input "08/08/2025" at bounding box center [122, 68] width 28 height 8
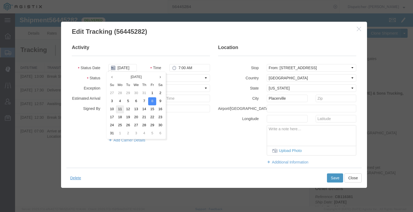
click at [120, 110] on td "11" at bounding box center [120, 110] width 8 height 8
type input "[DATE]"
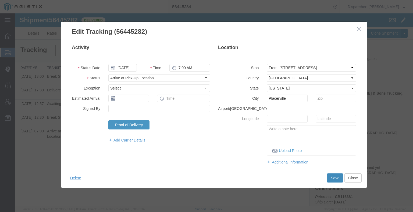
click at [333, 180] on button "Save" at bounding box center [335, 178] width 16 height 9
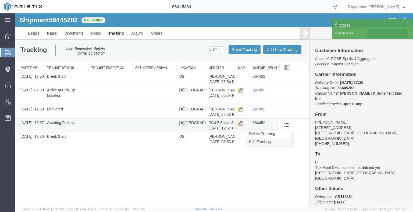
click at [280, 142] on link "Edit Tracking" at bounding box center [268, 142] width 46 height 8
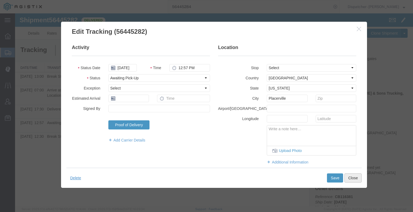
click at [356, 180] on button "Close" at bounding box center [352, 178] width 17 height 9
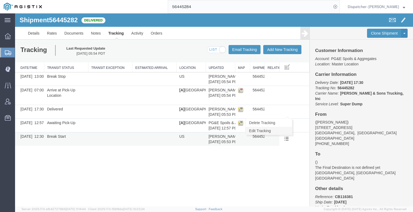
click at [277, 128] on link "Edit Tracking" at bounding box center [268, 131] width 46 height 8
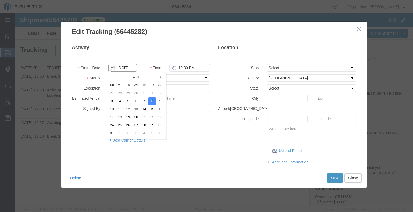
click at [124, 68] on input "08/08/2025" at bounding box center [122, 68] width 28 height 8
click at [119, 108] on td "11" at bounding box center [120, 110] width 8 height 8
type input "[DATE]"
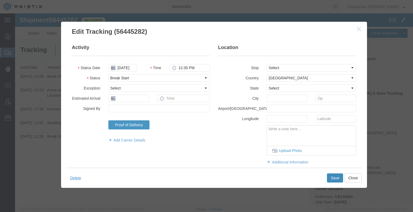
click at [332, 180] on button "Save" at bounding box center [335, 178] width 16 height 9
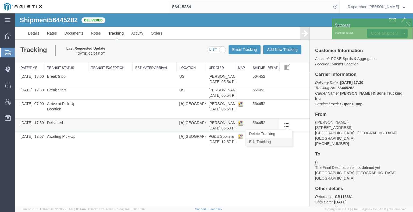
click at [283, 139] on link "Edit Tracking" at bounding box center [268, 142] width 46 height 8
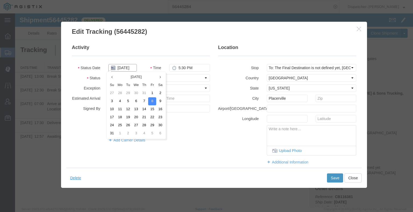
click at [129, 70] on input "08/08/2025" at bounding box center [122, 68] width 28 height 8
click at [121, 109] on td "11" at bounding box center [120, 110] width 8 height 8
type input "[DATE]"
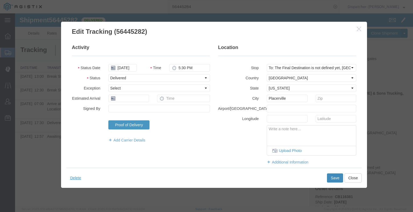
click at [334, 176] on button "Save" at bounding box center [335, 178] width 16 height 9
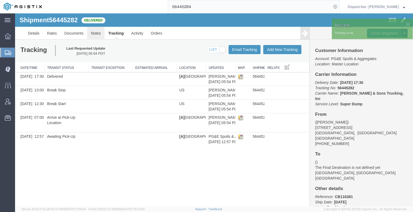
click at [93, 33] on link "Notes" at bounding box center [95, 33] width 17 height 13
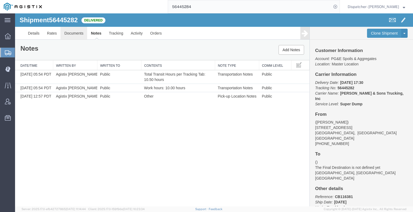
click at [76, 34] on link "Documents" at bounding box center [73, 33] width 27 height 13
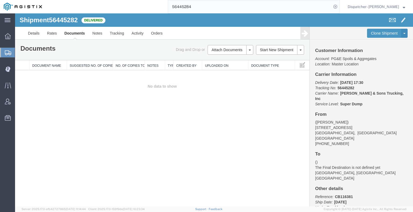
click at [44, 118] on div "Shipment 56445282 0 of 0 Delivered Details Rates Documents Notes Tracking Activ…" at bounding box center [214, 109] width 398 height 193
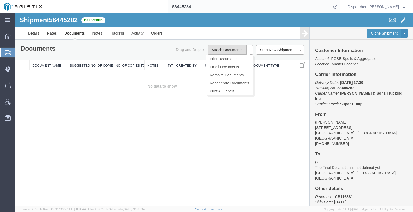
click at [236, 52] on button "Attach Documents" at bounding box center [226, 50] width 39 height 10
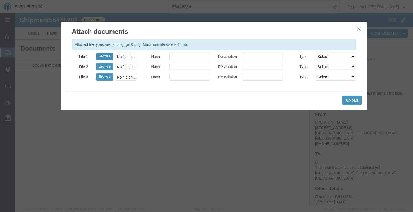
click at [105, 58] on button "Browse" at bounding box center [104, 57] width 17 height 8
type input "C:\fakepath\56445282trktag.pdf"
click at [351, 99] on button "Upload" at bounding box center [351, 100] width 19 height 9
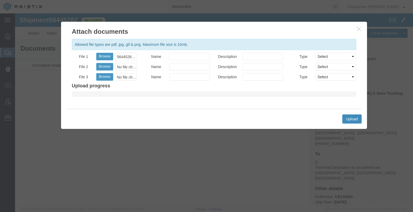
select select
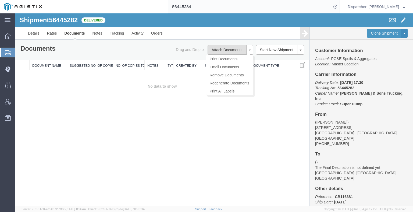
click at [211, 52] on button "Attach Documents" at bounding box center [226, 50] width 39 height 10
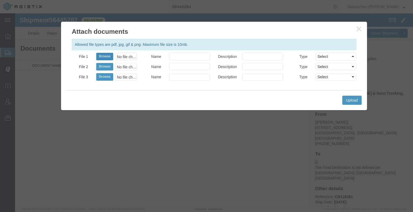
click at [108, 56] on button "Browse" at bounding box center [104, 57] width 17 height 8
type input "C:\fakepath\56445282trktag.pdf"
click at [353, 103] on button "Upload" at bounding box center [351, 100] width 19 height 9
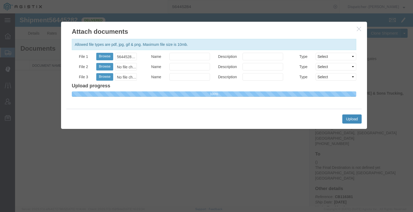
select select
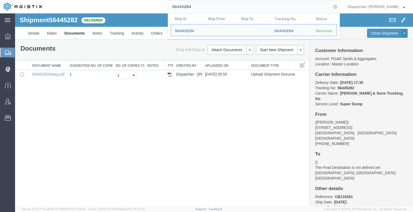
drag, startPoint x: 191, startPoint y: 8, endPoint x: 155, endPoint y: 2, distance: 36.5
click at [157, 3] on div "56445284 Ship ID Ship From Ship To Tracking Nu. Status Ship ID 56445284 Ship Fr…" at bounding box center [193, 6] width 294 height 13
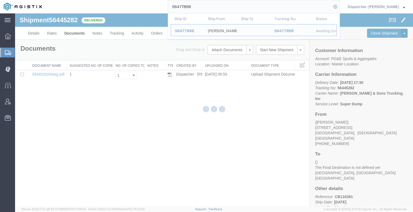
type input "56477898"
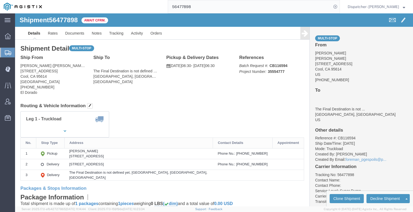
drag, startPoint x: 206, startPoint y: 9, endPoint x: 128, endPoint y: 12, distance: 78.2
click at [128, 12] on div "56477898" at bounding box center [193, 6] width 294 height 13
type input "56528840"
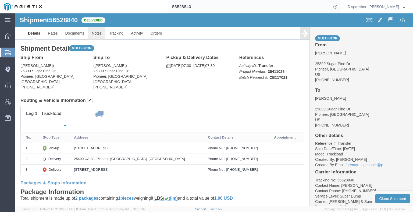
drag, startPoint x: 95, startPoint y: 33, endPoint x: 80, endPoint y: 20, distance: 20.2
click link "Notes"
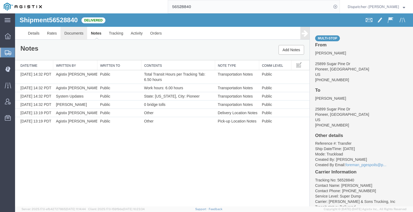
click at [70, 32] on link "Documents" at bounding box center [73, 33] width 27 height 13
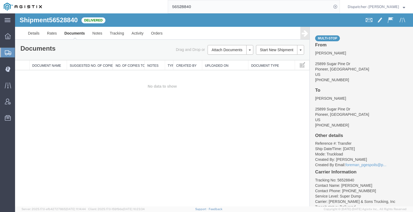
click at [52, 115] on div "Shipment 56528840 0 of 0 Delivered Details Rates Documents Notes Tracking Activ…" at bounding box center [214, 109] width 398 height 193
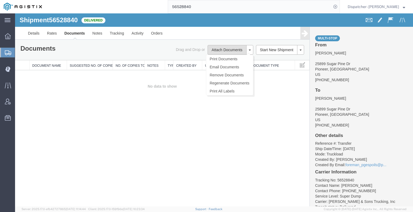
click at [218, 47] on button "Attach Documents" at bounding box center [226, 50] width 39 height 10
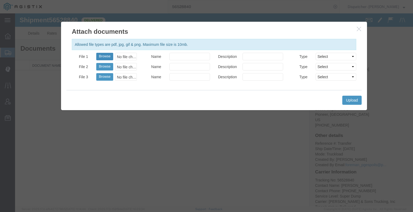
click at [101, 57] on button "Browse" at bounding box center [104, 57] width 17 height 8
type input "C:\fakepath\56528840trktag.pdf"
click at [351, 102] on button "Upload" at bounding box center [351, 100] width 19 height 9
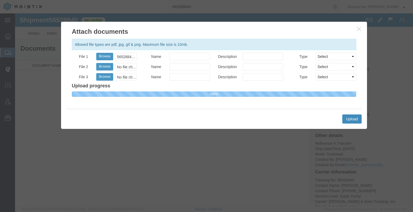
select select
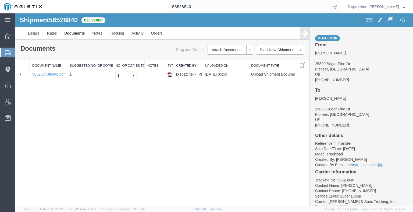
drag, startPoint x: 187, startPoint y: 6, endPoint x: 144, endPoint y: 6, distance: 43.5
click at [146, 6] on div "56528840" at bounding box center [193, 6] width 294 height 13
type input "56515376"
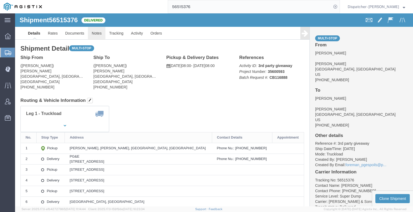
click link "Notes"
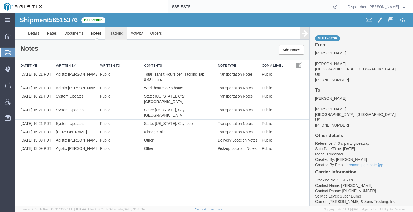
click at [115, 37] on link "Tracking" at bounding box center [116, 33] width 22 height 13
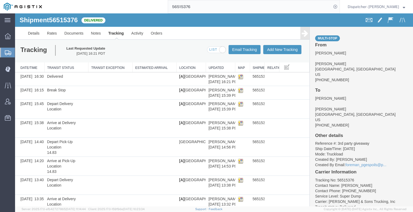
click at [301, 33] on icon at bounding box center [304, 34] width 6 height 8
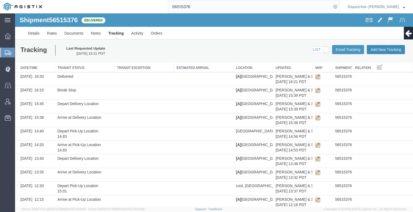
click at [379, 51] on button "Add New Tracking" at bounding box center [385, 49] width 38 height 9
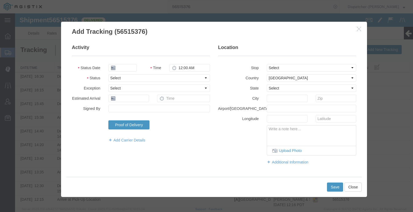
type input "[DATE]"
type input "6:00 AM"
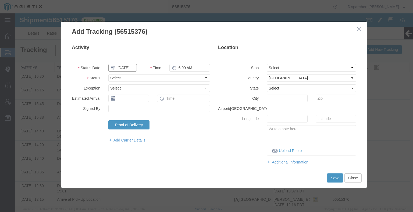
click at [120, 68] on input "[DATE]" at bounding box center [122, 68] width 28 height 8
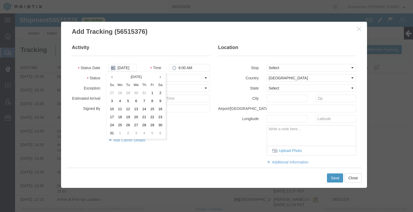
drag, startPoint x: 126, startPoint y: 118, endPoint x: 130, endPoint y: 114, distance: 5.7
click at [127, 118] on td "19" at bounding box center [128, 118] width 8 height 8
type input "[DATE]"
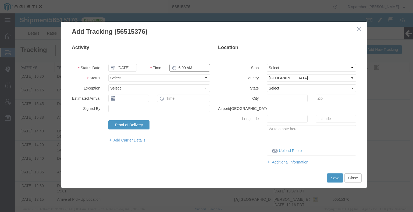
click at [190, 68] on input "6:00 AM" at bounding box center [189, 68] width 41 height 8
type input "3:45 PM"
click at [185, 77] on select "Select Arrival Notice Available Arrival Notice Imported Arrive at Delivery Loca…" at bounding box center [159, 78] width 102 height 8
select select "BREAKSTART"
click at [108, 74] on select "Select Arrival Notice Available Arrival Notice Imported Arrive at Delivery Loca…" at bounding box center [159, 78] width 102 height 8
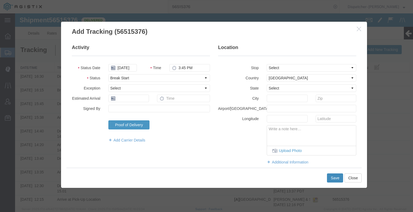
click at [331, 178] on button "Save" at bounding box center [335, 178] width 16 height 9
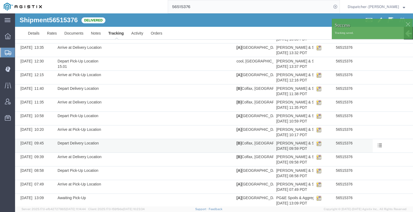
scroll to position [144, 0]
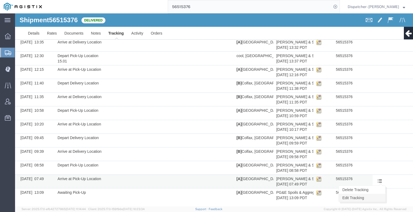
click at [365, 196] on link "Edit Tracking" at bounding box center [361, 198] width 46 height 8
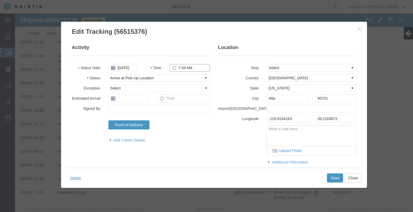
click at [175, 69] on input "7:49 AM" at bounding box center [189, 68] width 41 height 8
type input "8:00 AM"
click at [339, 179] on button "Save" at bounding box center [335, 178] width 16 height 9
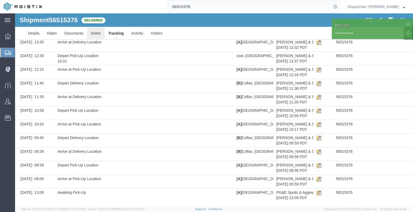
click at [97, 34] on link "Notes" at bounding box center [95, 33] width 17 height 13
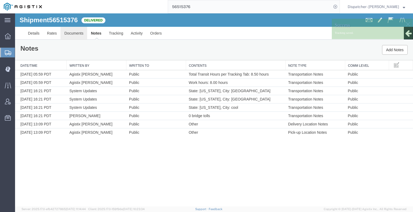
click at [74, 36] on link "Documents" at bounding box center [73, 33] width 27 height 13
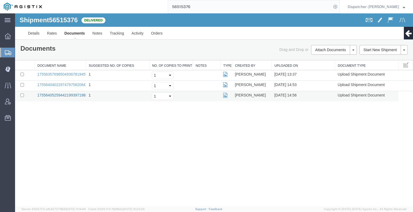
click at [52, 95] on link "17556405259442199397198331491508_2025-08-19_14_56_30.jpg" at bounding box center [93, 95] width 113 height 4
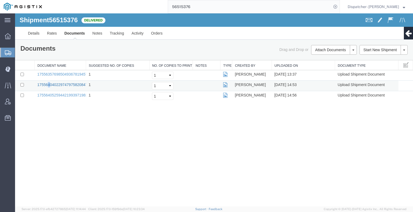
click at [49, 82] on td "17556404022974797582084766171909_2025-08-19_14_53_47.jpg" at bounding box center [60, 86] width 51 height 10
click at [50, 84] on link "17556404022974797582084766171909_2025-08-19_14_53_47.jpg" at bounding box center [93, 85] width 113 height 4
click at [350, 144] on div "Shipment 56515376 3 of 3 Delivered Details Rates Documents Notes Tracking Activ…" at bounding box center [214, 109] width 398 height 193
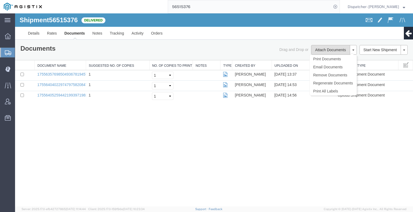
click at [324, 52] on button "Attach Documents" at bounding box center [330, 50] width 39 height 10
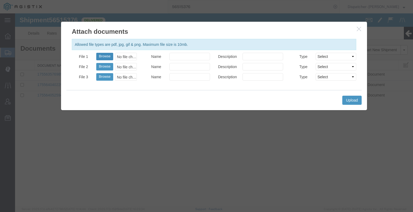
click at [106, 56] on button "Browse" at bounding box center [104, 57] width 17 height 8
type input "C:\fakepath\56515376trktag.pdf"
click at [344, 101] on button "Upload" at bounding box center [351, 100] width 19 height 9
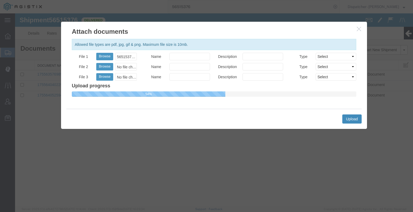
select select
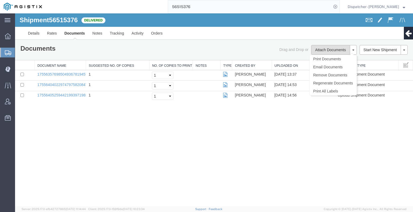
click at [316, 49] on button "Attach Documents" at bounding box center [330, 50] width 39 height 10
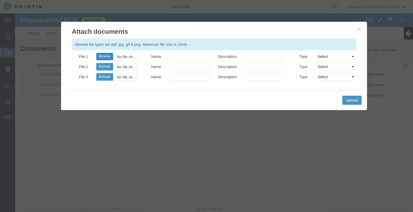
click at [101, 55] on button "Browse" at bounding box center [104, 57] width 17 height 8
type input "C:\fakepath\56515376trktag.pdf"
click at [348, 100] on button "Upload" at bounding box center [351, 100] width 19 height 9
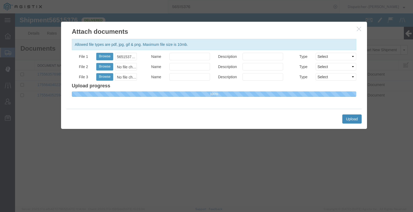
select select
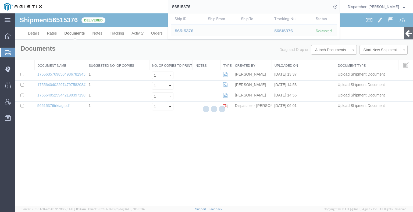
drag, startPoint x: 193, startPoint y: 6, endPoint x: 136, endPoint y: 7, distance: 56.7
click at [136, 7] on div "56515376 Ship ID Ship From Ship To Tracking Nu. Status Ship ID 56515376 Ship Fr…" at bounding box center [193, 6] width 294 height 13
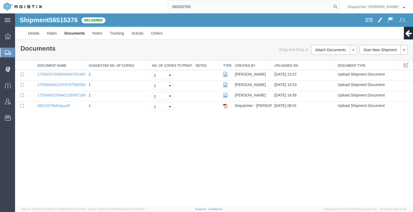
type input "56523700"
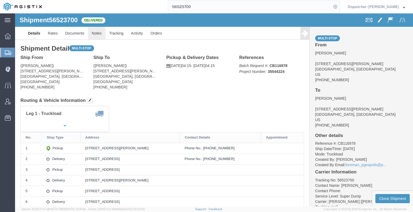
click link "Notes"
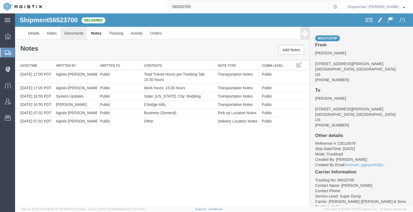
click at [70, 34] on link "Documents" at bounding box center [73, 33] width 27 height 13
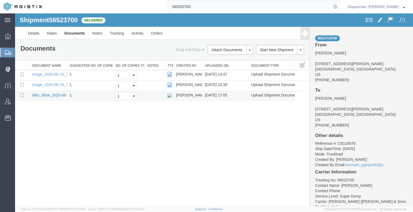
click at [49, 94] on link "IMG_9934_2025-08-19_17_04_59.jpeg" at bounding box center [65, 95] width 66 height 4
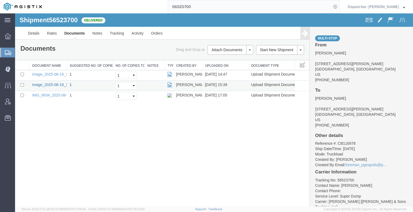
click at [54, 83] on link "image_2025-08-19_15_39_19.jpg" at bounding box center [60, 85] width 56 height 4
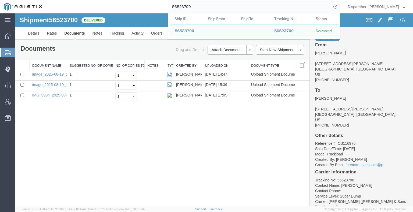
drag, startPoint x: 203, startPoint y: 2, endPoint x: 161, endPoint y: 6, distance: 41.6
click at [161, 6] on div "56523700 Ship ID Ship From Ship To Tracking Nu. Status Ship ID 56523700 Ship Fr…" at bounding box center [193, 6] width 294 height 13
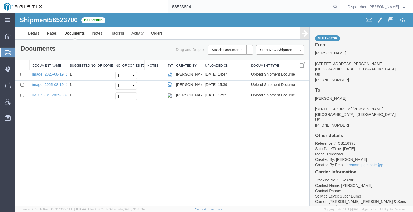
type input "56523694"
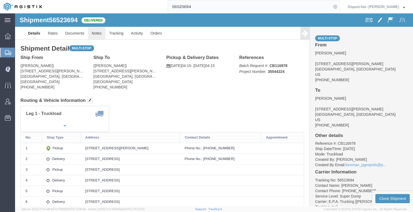
click link "Notes"
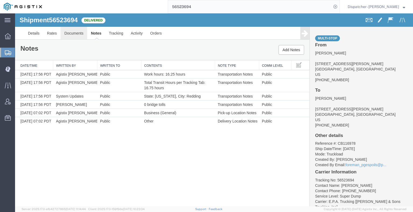
click at [77, 37] on link "Documents" at bounding box center [73, 33] width 27 height 13
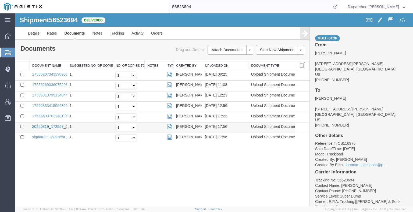
click at [51, 126] on link "20250819_172557_2025-08-19_17_56_12.jpg" at bounding box center [71, 127] width 78 height 4
drag, startPoint x: 190, startPoint y: 8, endPoint x: 129, endPoint y: 8, distance: 60.7
click at [139, 8] on div "56523694" at bounding box center [193, 6] width 294 height 13
type input "56514662"
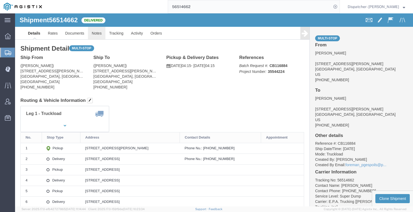
click link "Notes"
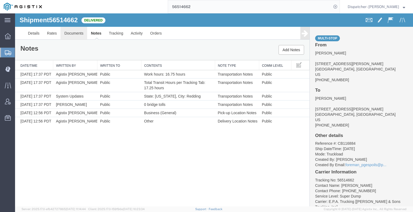
click at [80, 35] on link "Documents" at bounding box center [73, 33] width 27 height 13
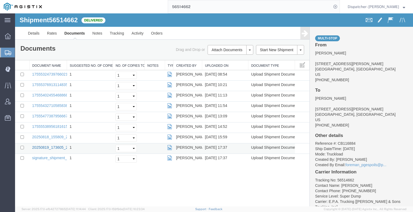
click at [48, 147] on link "20250819_173605_2025-08-19_17_37_42.jpg" at bounding box center [71, 148] width 78 height 4
click at [41, 138] on link "20250818_155809_2025-08-18_15_59_21.jpg" at bounding box center [71, 137] width 78 height 4
drag, startPoint x: 240, startPoint y: 25, endPoint x: 124, endPoint y: 20, distance: 117.0
type input "56501796"
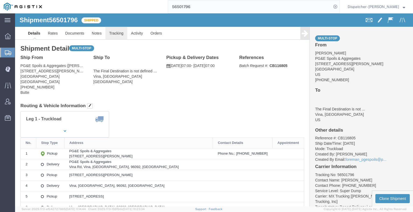
click link "Tracking"
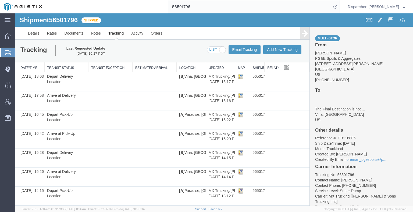
click at [305, 33] on link at bounding box center [304, 33] width 9 height 13
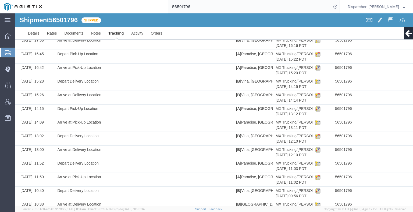
scroll to position [158, 0]
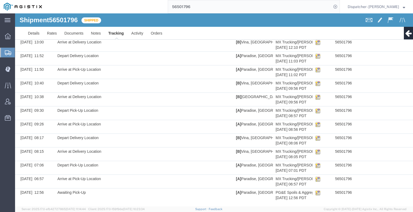
click at [15, 13] on link "Edit Tracking" at bounding box center [15, 13] width 0 height 0
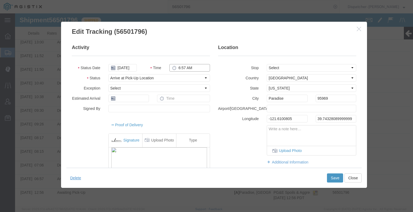
click at [185, 66] on input "6:57 AM" at bounding box center [189, 68] width 41 height 8
type input "4:00 AM"
click at [332, 180] on button "Save" at bounding box center [335, 178] width 16 height 9
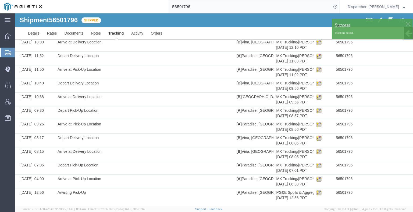
scroll to position [0, 0]
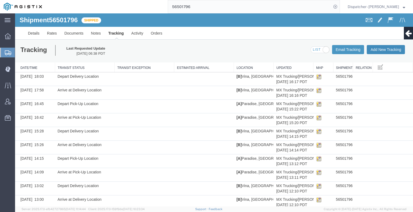
click at [388, 52] on button "Add New Tracking" at bounding box center [385, 49] width 38 height 9
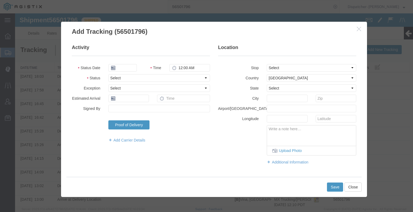
type input "[DATE]"
type input "7:00 AM"
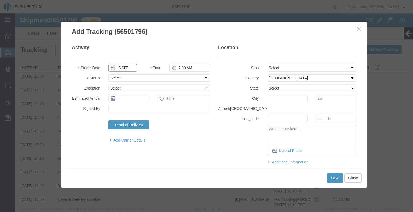
click at [124, 68] on input "[DATE]" at bounding box center [122, 68] width 28 height 8
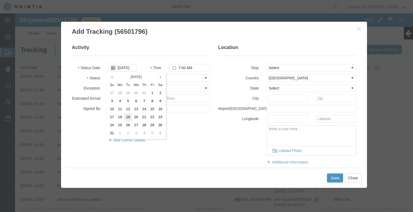
click at [128, 117] on td "19" at bounding box center [128, 118] width 8 height 8
type input "[DATE]"
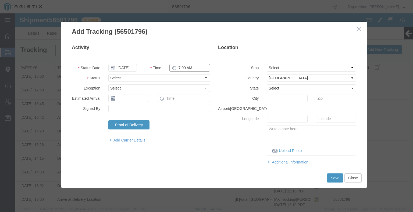
click at [183, 68] on input "7:00 AM" at bounding box center [189, 68] width 41 height 8
type input "7:15 PM"
click at [185, 77] on select "Select Arrival Notice Available Arrival Notice Imported Arrive at Delivery Loca…" at bounding box center [159, 78] width 102 height 8
select select "BREAKSTART"
click at [108, 74] on select "Select Arrival Notice Available Arrival Notice Imported Arrive at Delivery Loca…" at bounding box center [159, 78] width 102 height 8
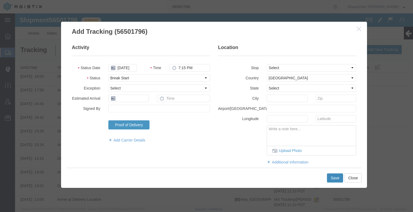
click at [328, 181] on button "Save" at bounding box center [335, 178] width 16 height 9
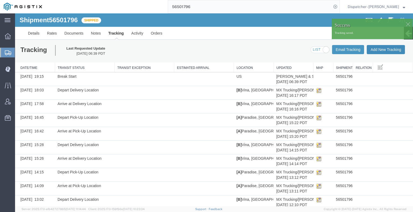
click at [384, 49] on button "Add New Tracking" at bounding box center [385, 49] width 38 height 9
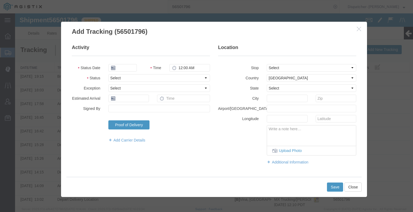
type input "[DATE]"
type input "7:00 AM"
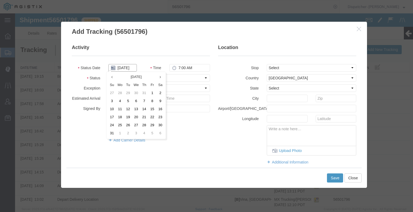
click at [129, 68] on input "[DATE]" at bounding box center [122, 68] width 28 height 8
click at [127, 119] on td "19" at bounding box center [128, 118] width 8 height 8
type input "[DATE]"
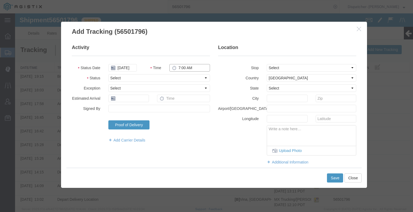
click at [179, 69] on input "7:00 AM" at bounding box center [189, 68] width 41 height 8
type input "7:45 PM"
click at [179, 75] on select "Select Arrival Notice Available Arrival Notice Imported Arrive at Delivery Loca…" at bounding box center [159, 78] width 102 height 8
select select "BREAKSTOP"
click at [108, 74] on select "Select Arrival Notice Available Arrival Notice Imported Arrive at Delivery Loca…" at bounding box center [159, 78] width 102 height 8
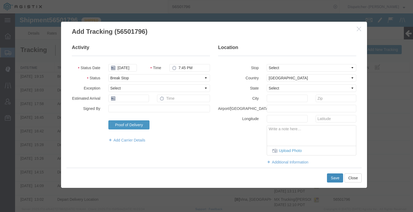
click at [327, 175] on button "Save" at bounding box center [335, 178] width 16 height 9
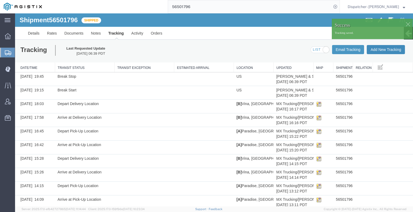
click at [385, 52] on button "Add New Tracking" at bounding box center [385, 49] width 38 height 9
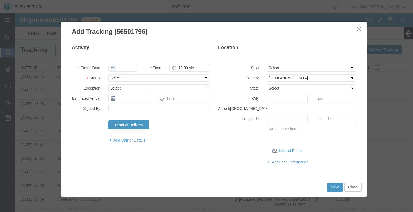
type input "[DATE]"
type input "7:00 AM"
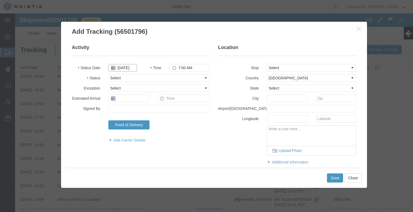
click at [129, 67] on input "[DATE]" at bounding box center [122, 68] width 28 height 8
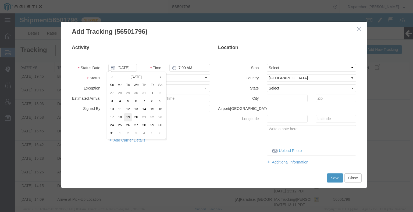
click at [129, 118] on td "19" at bounding box center [128, 118] width 8 height 8
type input "[DATE]"
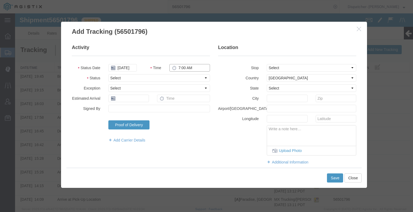
click at [182, 68] on input "7:00 AM" at bounding box center [189, 68] width 41 height 8
type input "9:15 PM"
click at [181, 76] on select "Select Arrival Notice Available Arrival Notice Imported Arrive at Delivery Loca…" at bounding box center [159, 78] width 102 height 8
select select "DELIVRED"
click at [108, 74] on select "Select Arrival Notice Available Arrival Notice Imported Arrive at Delivery Loca…" at bounding box center [159, 78] width 102 height 8
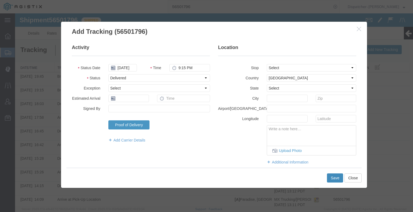
click at [331, 181] on button "Save" at bounding box center [335, 178] width 16 height 9
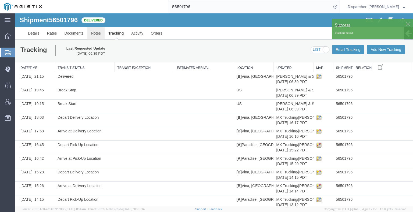
click at [96, 33] on link "Notes" at bounding box center [95, 33] width 17 height 13
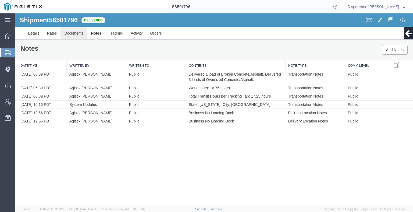
click at [80, 30] on link "Documents" at bounding box center [73, 33] width 27 height 13
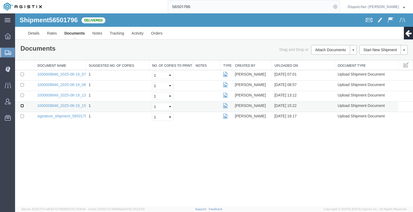
click at [22, 106] on input "checkbox" at bounding box center [21, 105] width 3 height 3
checkbox input "true"
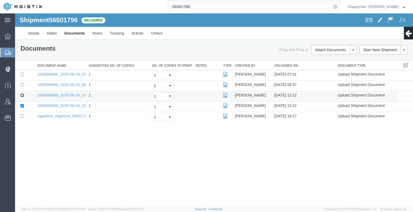
click at [21, 94] on input "checkbox" at bounding box center [21, 95] width 3 height 3
checkbox input "true"
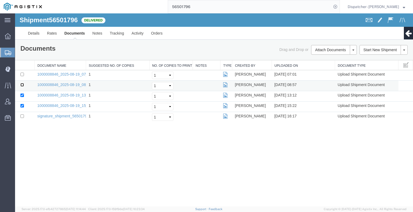
click at [22, 85] on input "checkbox" at bounding box center [21, 84] width 3 height 3
checkbox input "true"
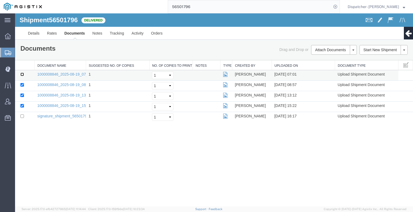
click at [22, 75] on input "checkbox" at bounding box center [21, 74] width 3 height 3
checkbox input "true"
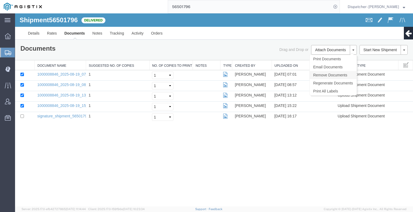
click at [331, 76] on link "Remove Documents" at bounding box center [332, 75] width 47 height 8
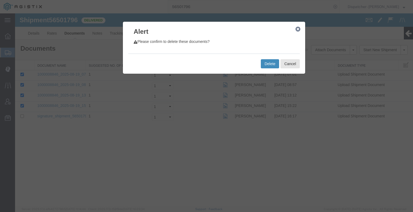
click at [268, 65] on button "Delete" at bounding box center [270, 63] width 18 height 9
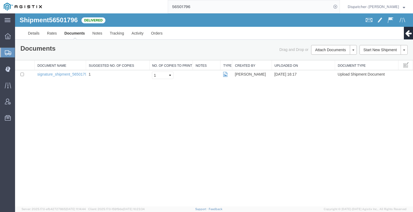
click at [367, 109] on div "Shipment 56501796 1 of 1 Delivered Details Rates Documents Notes Tracking Activ…" at bounding box center [214, 109] width 398 height 193
drag, startPoint x: 322, startPoint y: 50, endPoint x: 310, endPoint y: 49, distance: 12.6
click at [322, 50] on button "Attach Documents" at bounding box center [330, 50] width 39 height 10
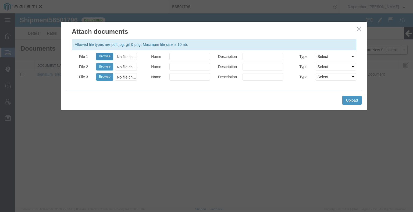
click at [107, 57] on button "Browse" at bounding box center [104, 57] width 17 height 8
type input "C:\fakepath\56501796trktag.pdf"
click at [351, 100] on button "Upload" at bounding box center [351, 100] width 19 height 9
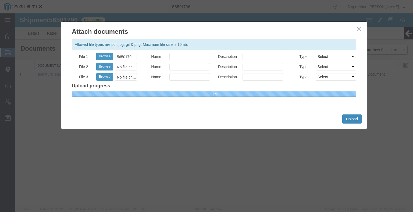
select select
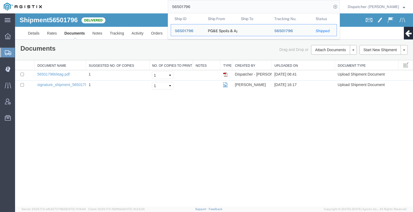
drag, startPoint x: 175, startPoint y: 7, endPoint x: 118, endPoint y: 12, distance: 58.0
click at [118, 12] on div "56501796 Ship ID Ship From Ship To Tracking Nu. Status Ship ID 56501796 Ship Fr…" at bounding box center [193, 6] width 294 height 13
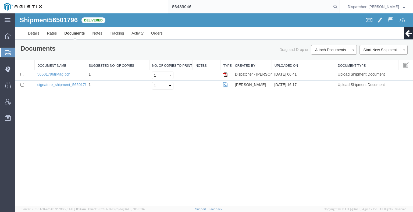
type input "56489046"
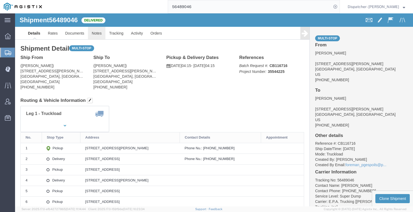
click link "Notes"
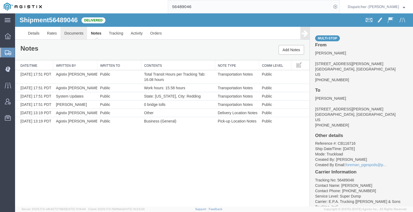
click at [77, 33] on link "Documents" at bounding box center [73, 33] width 27 height 13
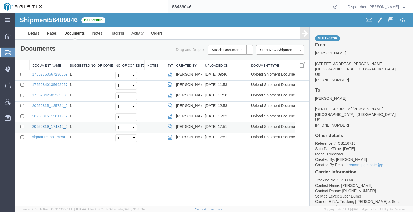
click at [60, 125] on link "20250819_174840_2025-08-19_17_51_45.jpg" at bounding box center [71, 127] width 78 height 4
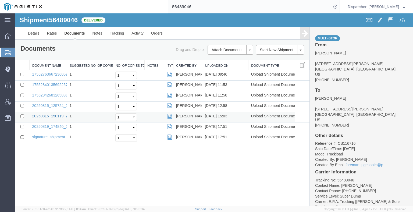
click at [52, 116] on link "20250815_150119_2025-08-15_15_02_54.jpg" at bounding box center [71, 116] width 78 height 4
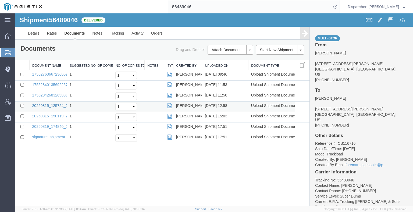
click at [46, 104] on link "20250815_125724_2025-08-15_12_58_54.jpg" at bounding box center [71, 106] width 78 height 4
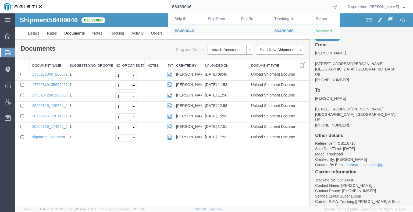
drag, startPoint x: 195, startPoint y: 8, endPoint x: 144, endPoint y: 4, distance: 51.1
click at [151, 5] on div "56489046 Ship ID Ship From Ship To Tracking Nu. Status Ship ID 56489046 Ship Fr…" at bounding box center [193, 6] width 294 height 13
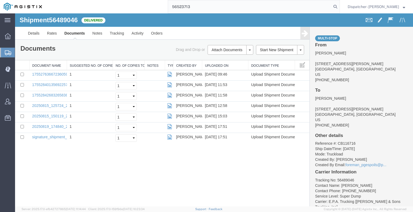
type input "56523713"
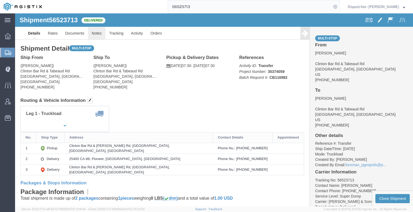
click link "Notes"
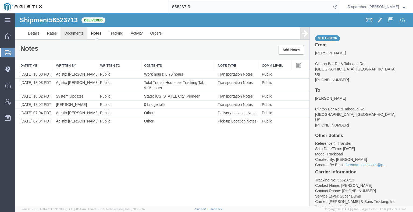
click at [74, 34] on link "Documents" at bounding box center [73, 33] width 27 height 13
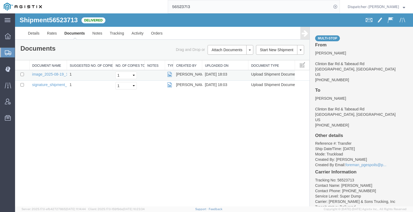
click at [49, 71] on td "image_2025-08-19_18_02_24.jpg" at bounding box center [48, 75] width 37 height 10
click at [49, 73] on link "image_2025-08-19_18_02_24.jpg" at bounding box center [60, 74] width 56 height 4
click at [158, 7] on div "56523713" at bounding box center [193, 6] width 294 height 13
type input "56528946"
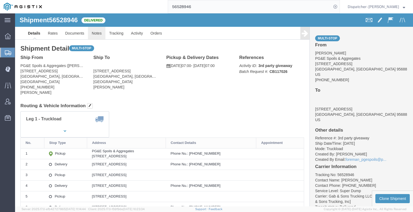
drag, startPoint x: 96, startPoint y: 34, endPoint x: 81, endPoint y: 21, distance: 20.2
click link "Notes"
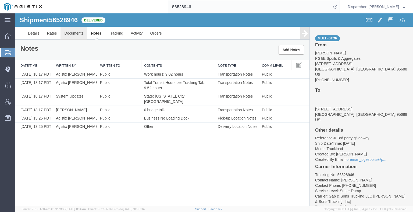
click at [68, 35] on link "Documents" at bounding box center [73, 33] width 27 height 13
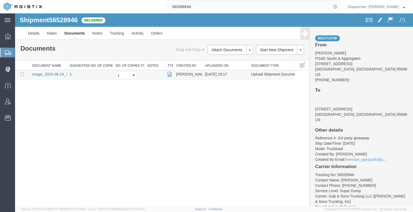
click at [52, 76] on link "image_2025-08-19_18_17_07.jpg" at bounding box center [60, 74] width 56 height 4
drag, startPoint x: 174, startPoint y: 10, endPoint x: 150, endPoint y: 10, distance: 23.4
click at [155, 10] on div "56528946" at bounding box center [193, 6] width 294 height 13
type input "56516316"
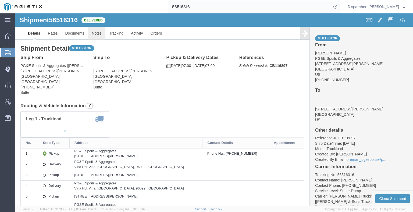
click link "Notes"
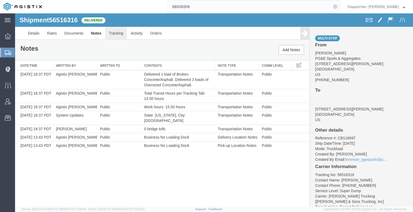
click at [118, 31] on link "Tracking" at bounding box center [116, 33] width 22 height 13
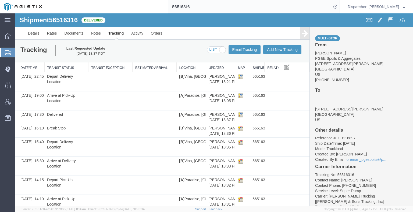
click at [301, 37] on icon at bounding box center [304, 34] width 6 height 8
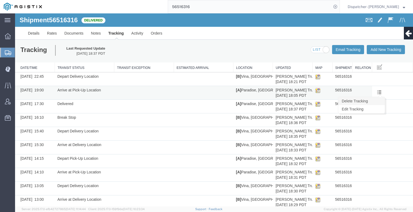
click at [376, 99] on link "Delete Tracking" at bounding box center [361, 101] width 46 height 8
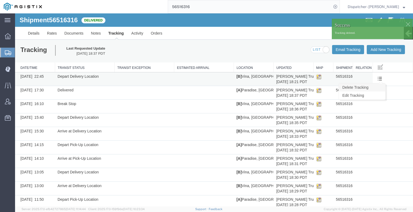
click at [374, 87] on link "Delete Tracking" at bounding box center [361, 88] width 46 height 8
